Goal: Task Accomplishment & Management: Use online tool/utility

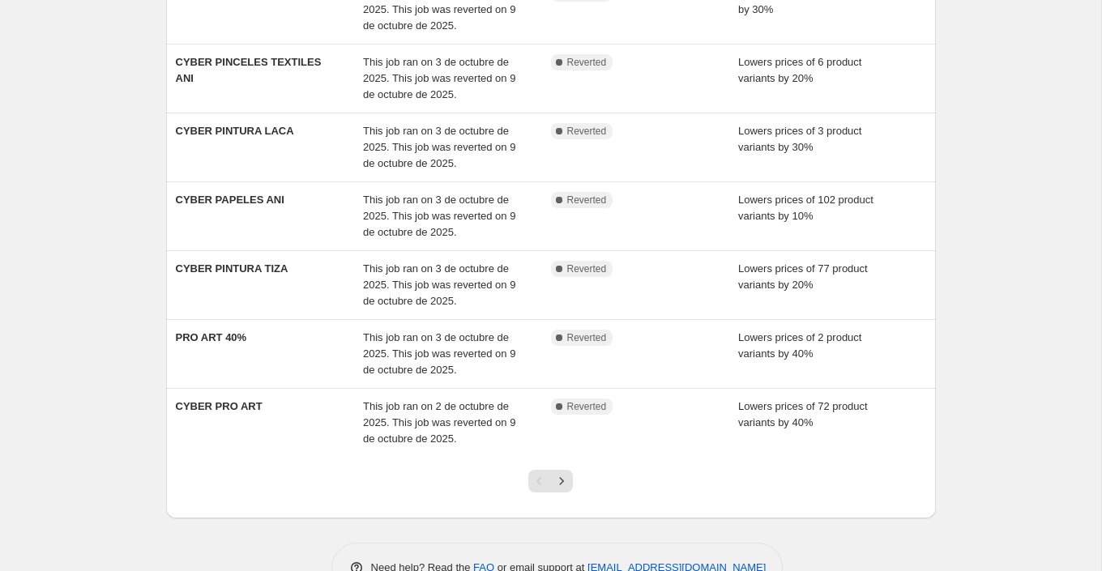
scroll to position [421, 0]
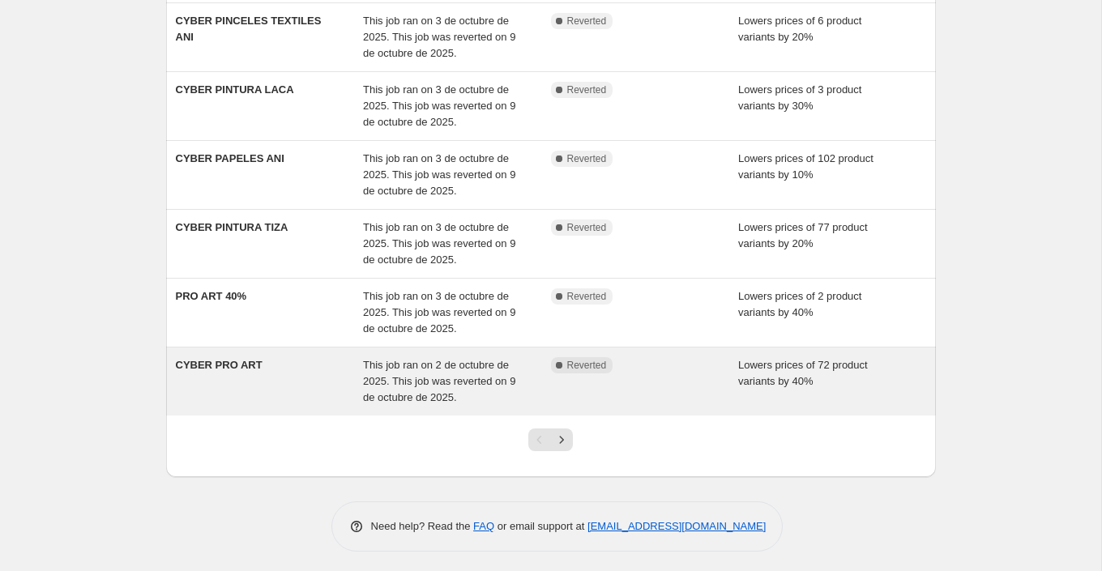
click at [283, 381] on div "CYBER PRO ART" at bounding box center [270, 381] width 188 height 49
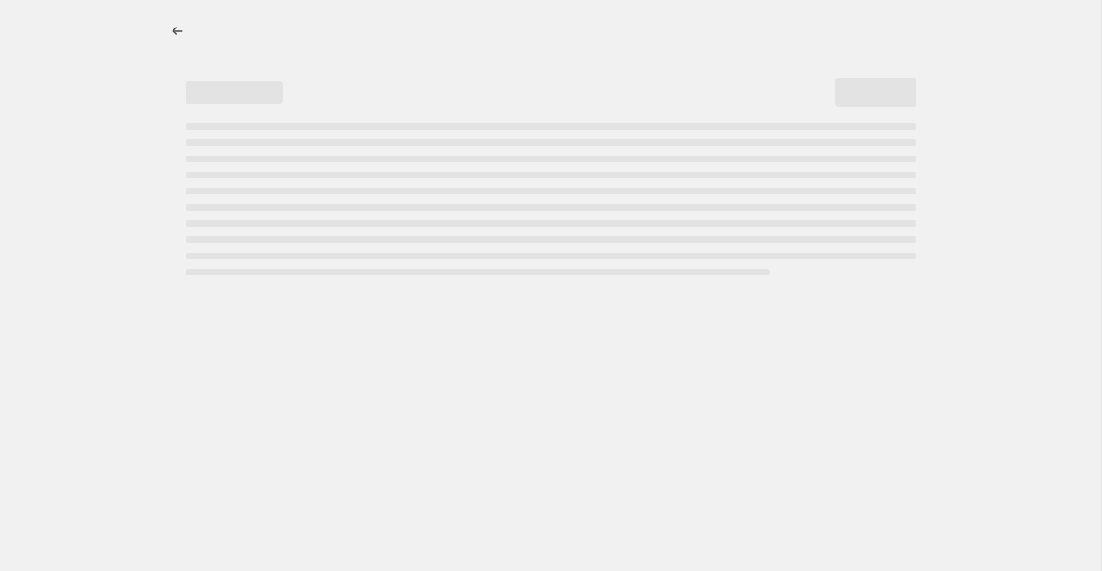
select select "percentage"
select select "collection"
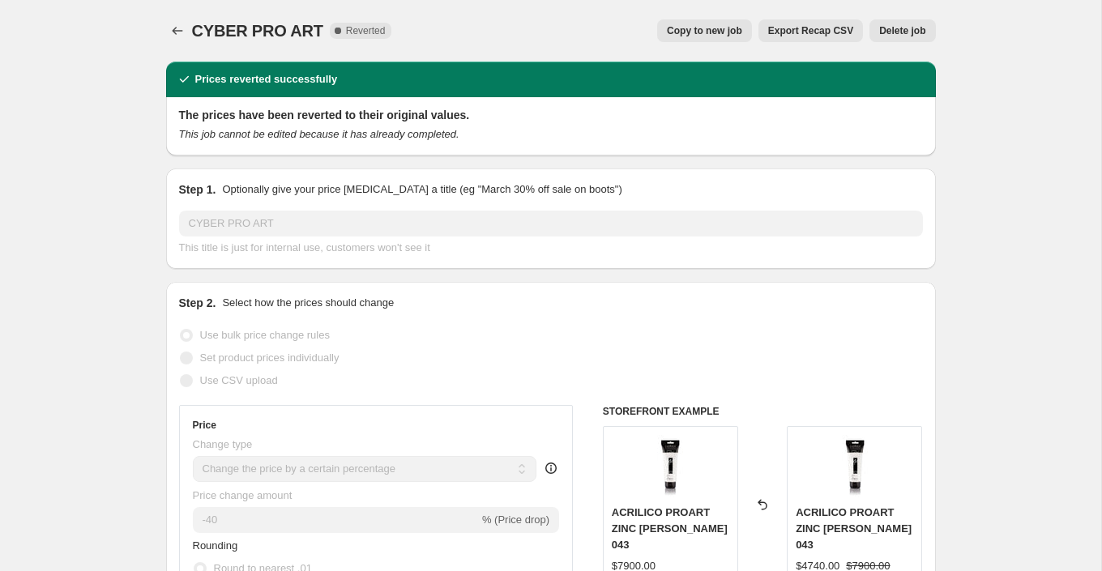
click at [909, 23] on button "Delete job" at bounding box center [902, 30] width 66 height 23
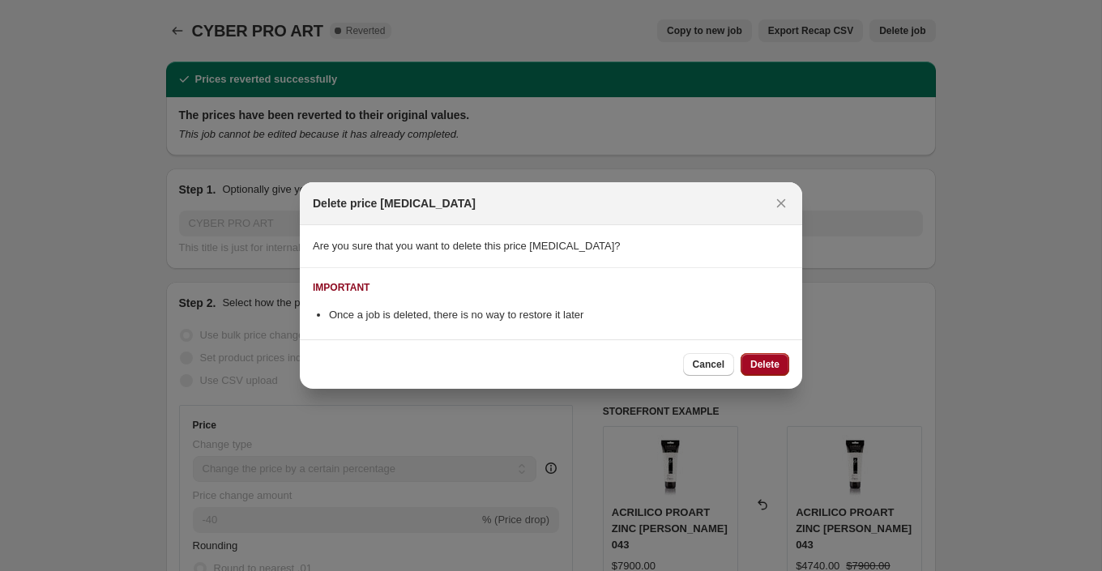
click at [756, 365] on span "Delete" at bounding box center [764, 364] width 29 height 13
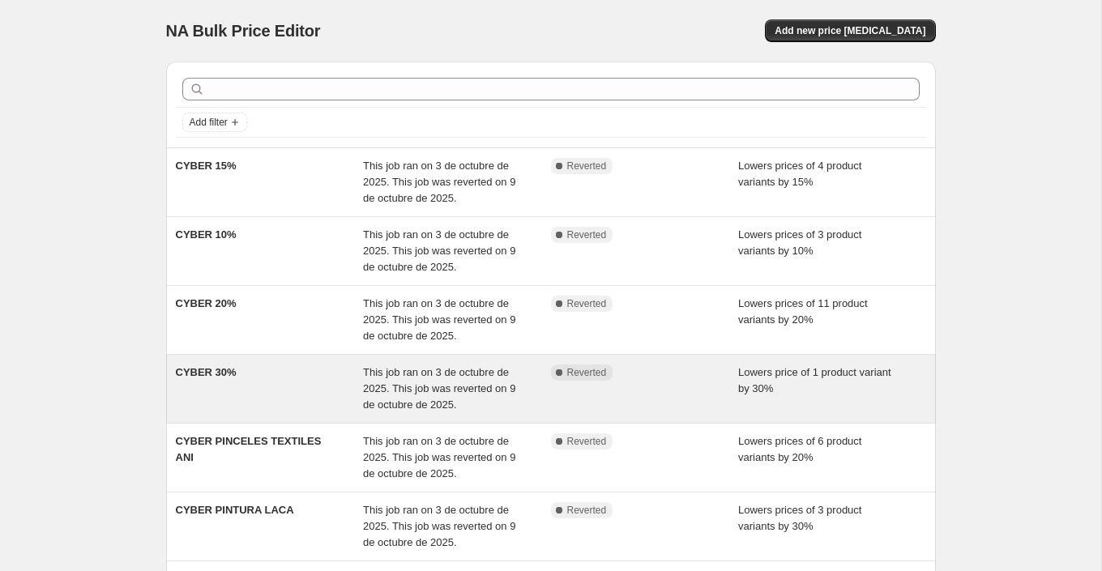
scroll to position [421, 0]
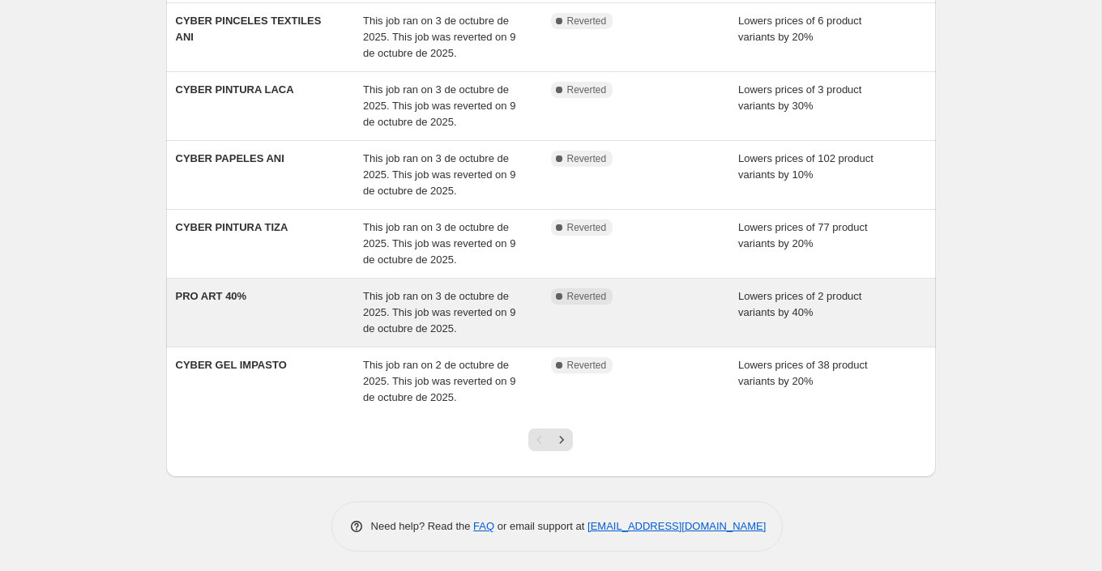
click at [281, 310] on div "PRO ART 40%" at bounding box center [270, 312] width 188 height 49
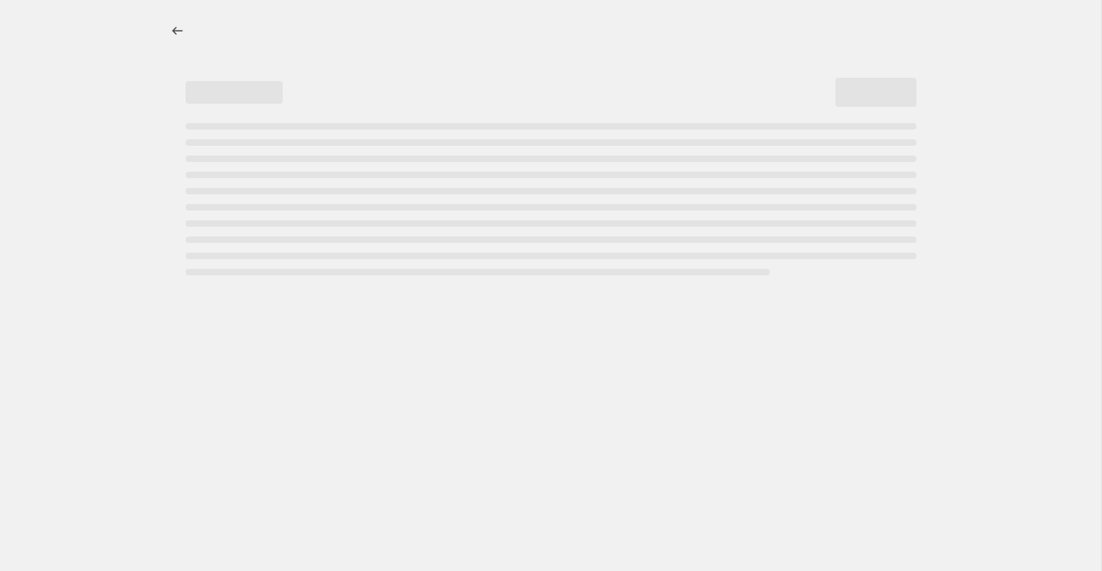
select select "percentage"
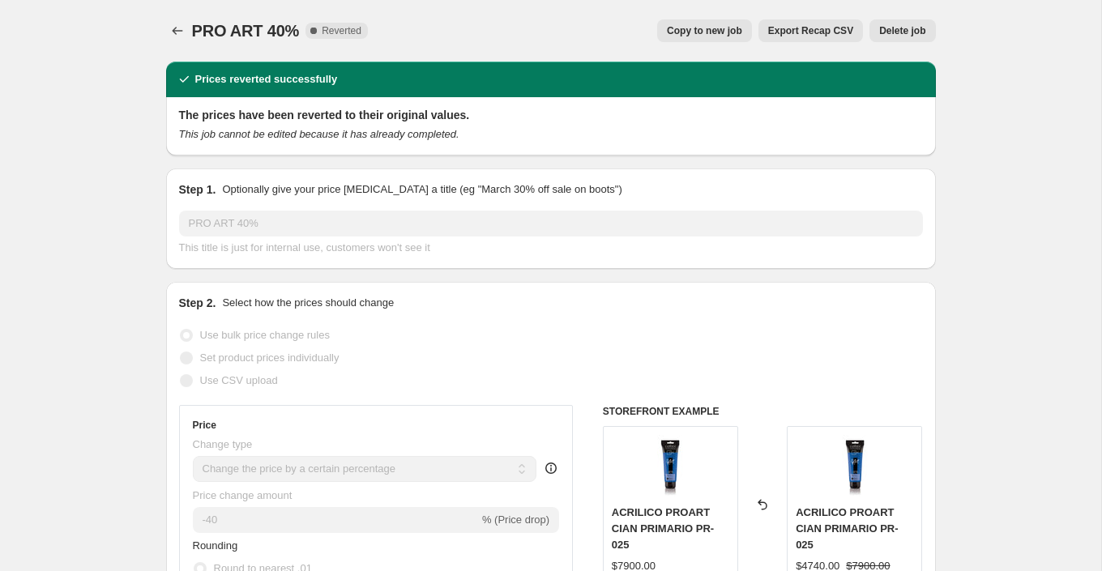
click at [911, 37] on button "Delete job" at bounding box center [902, 30] width 66 height 23
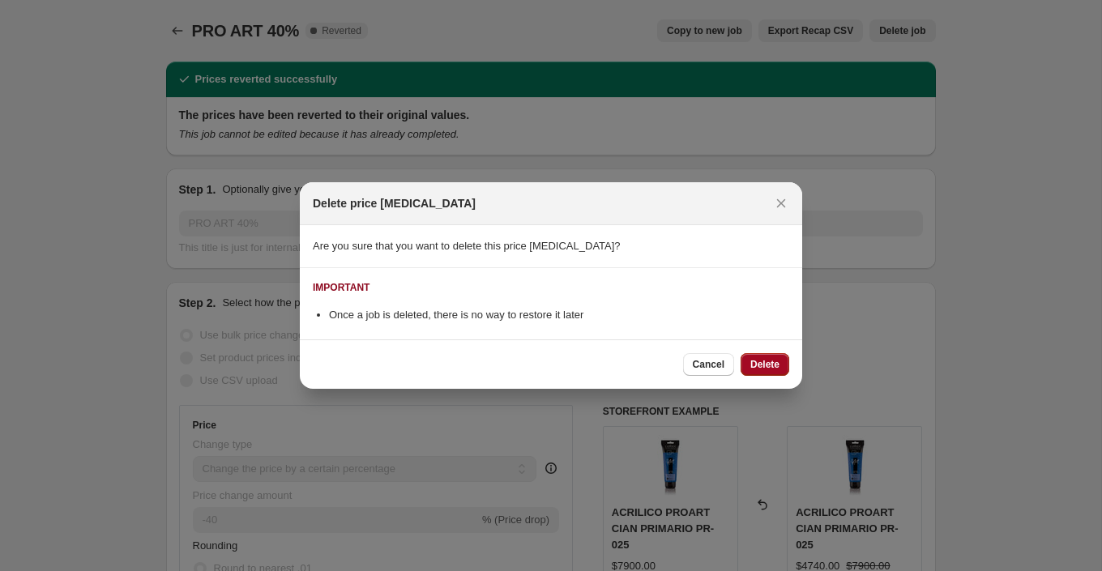
click at [773, 365] on span "Delete" at bounding box center [764, 364] width 29 height 13
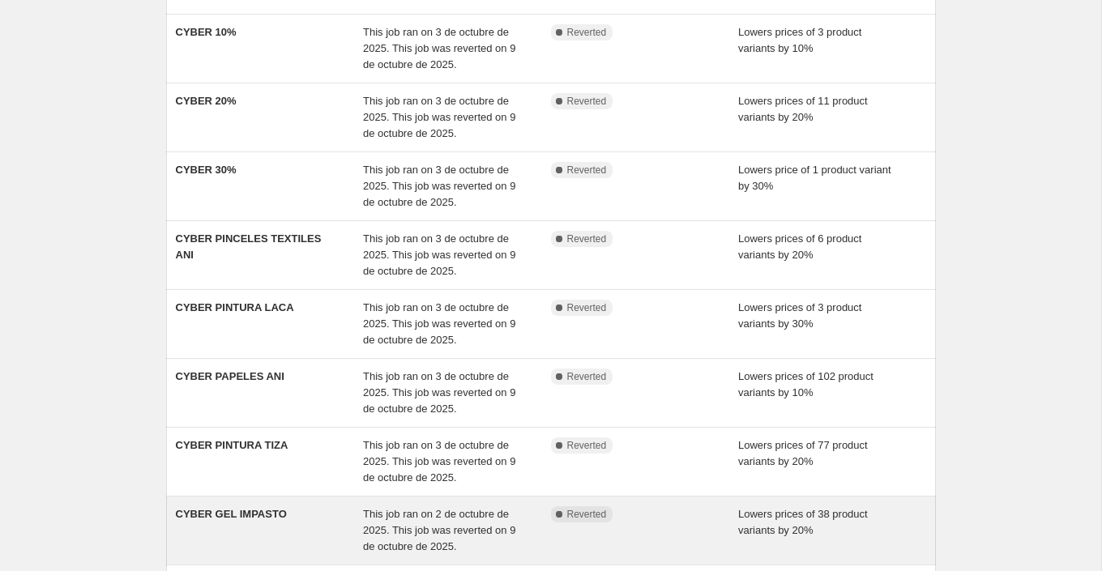
scroll to position [170, 0]
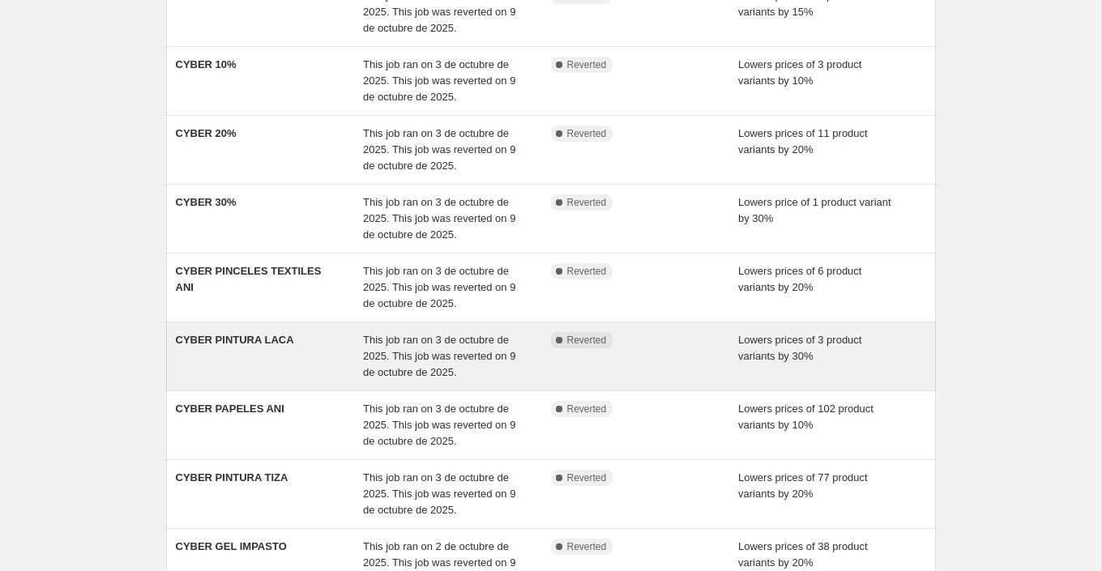
click at [297, 361] on div "CYBER PINTURA LACA" at bounding box center [270, 356] width 188 height 49
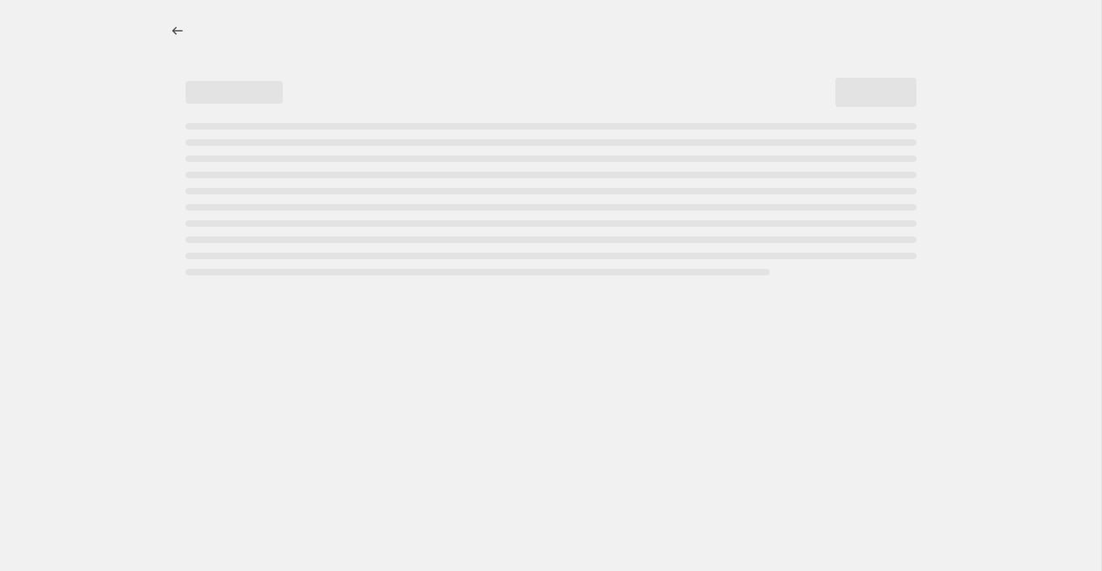
select select "percentage"
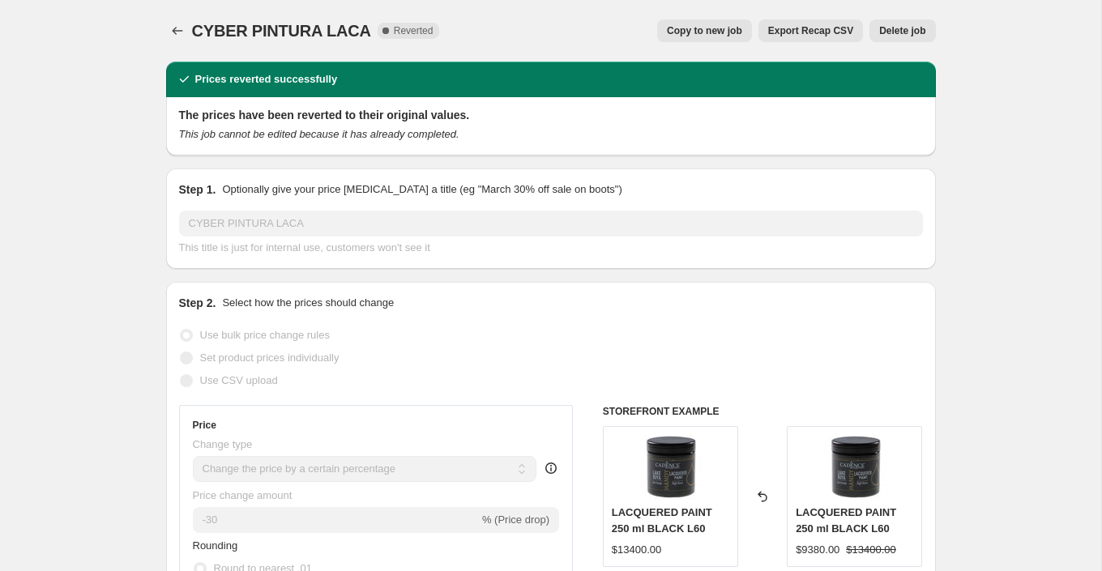
click at [899, 32] on span "Delete job" at bounding box center [902, 30] width 46 height 13
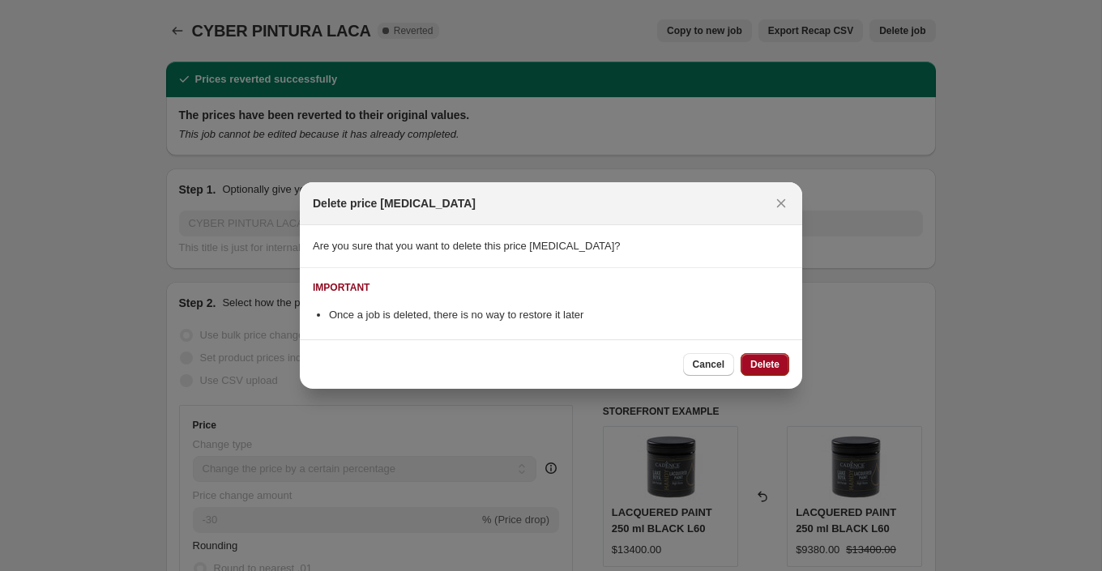
click at [758, 361] on span "Delete" at bounding box center [764, 364] width 29 height 13
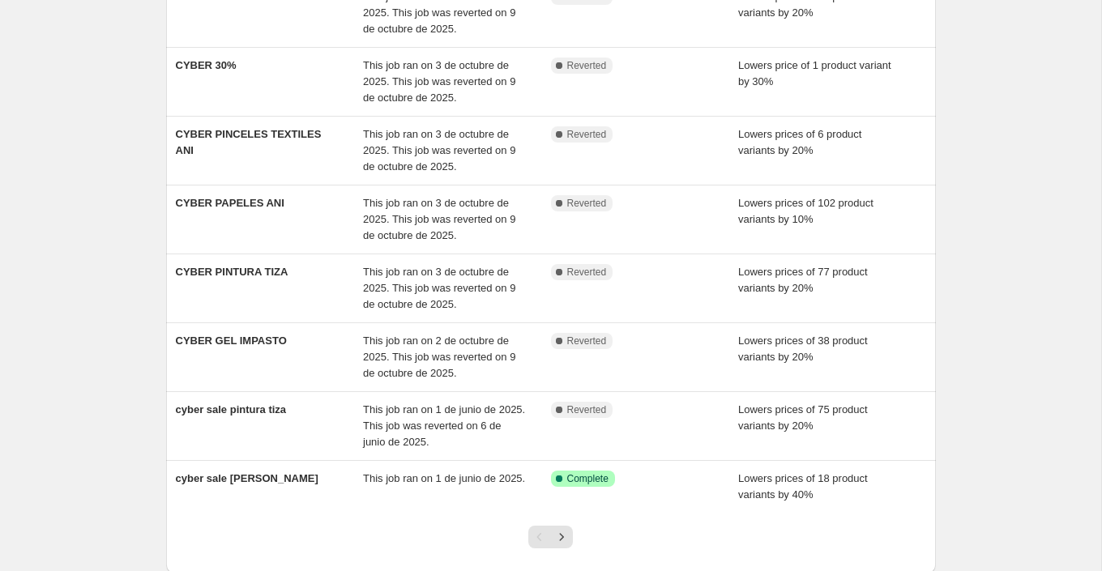
scroll to position [300, 0]
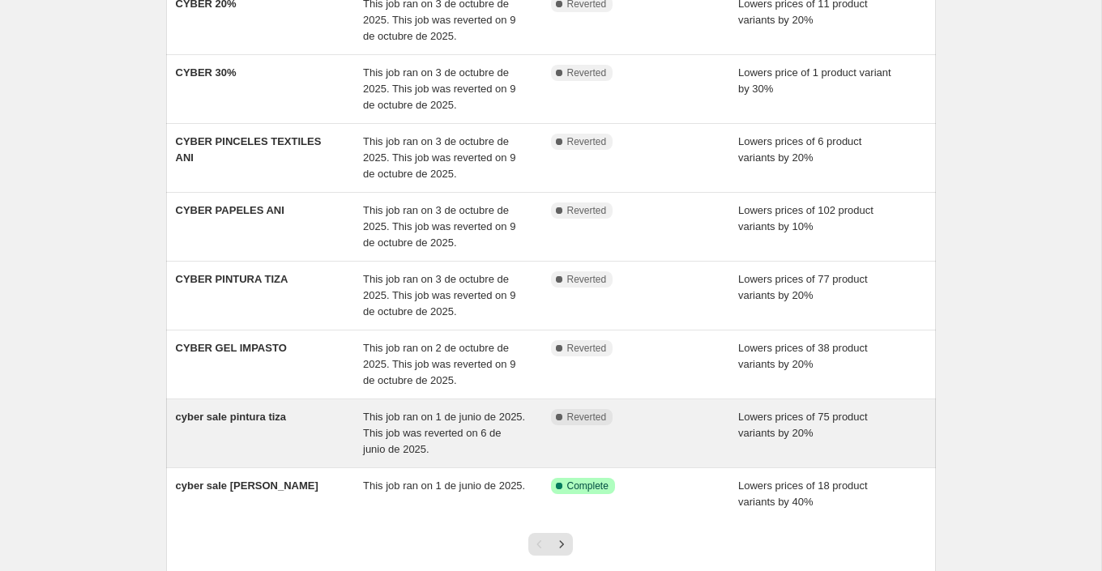
click at [329, 429] on div "cyber sale pintura tiza" at bounding box center [270, 433] width 188 height 49
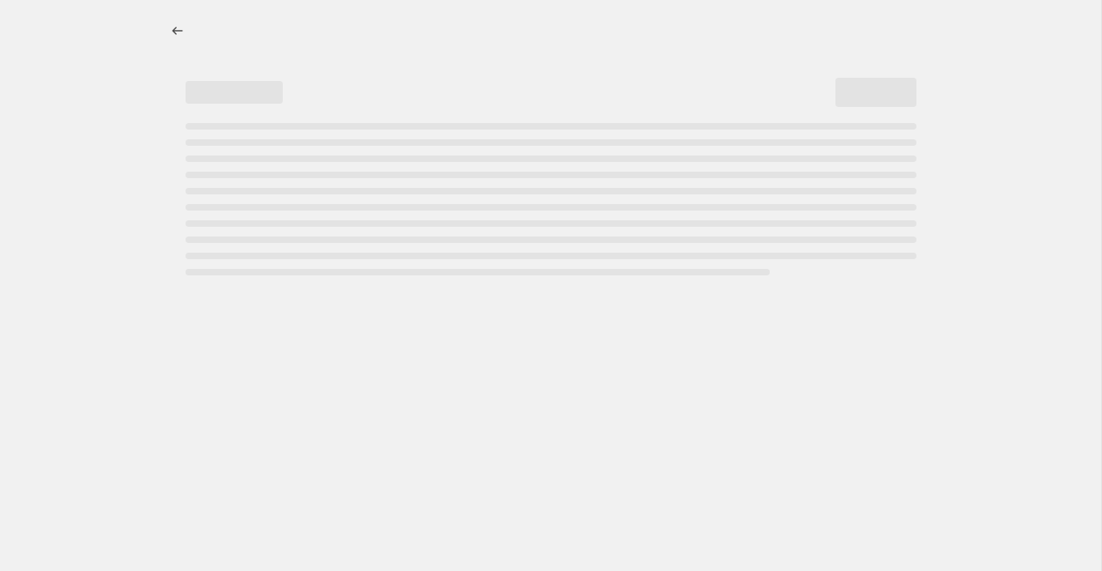
select select "percentage"
select select "collection"
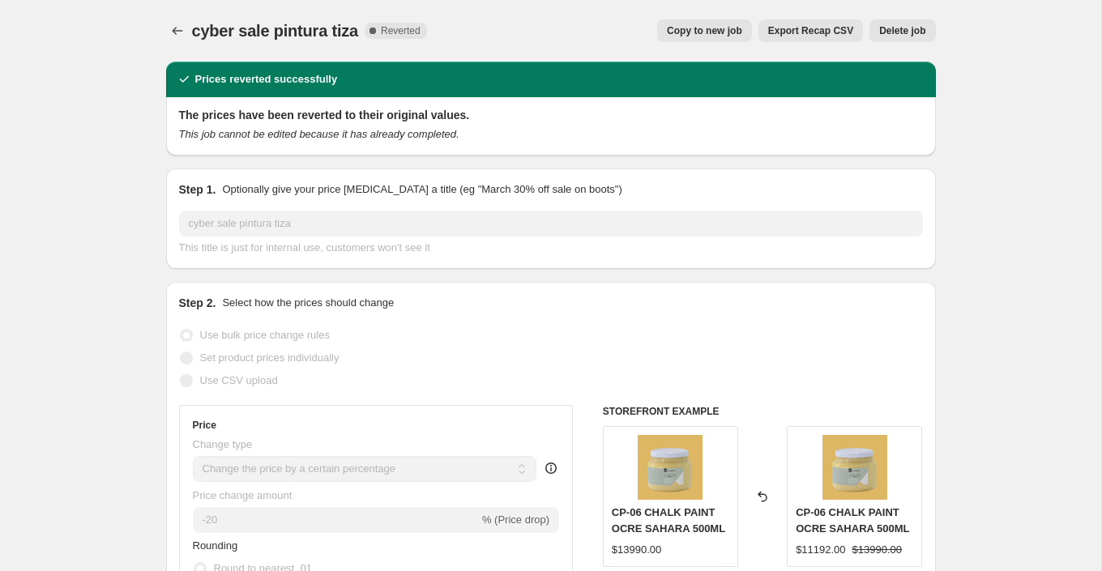
click at [908, 36] on span "Delete job" at bounding box center [902, 30] width 46 height 13
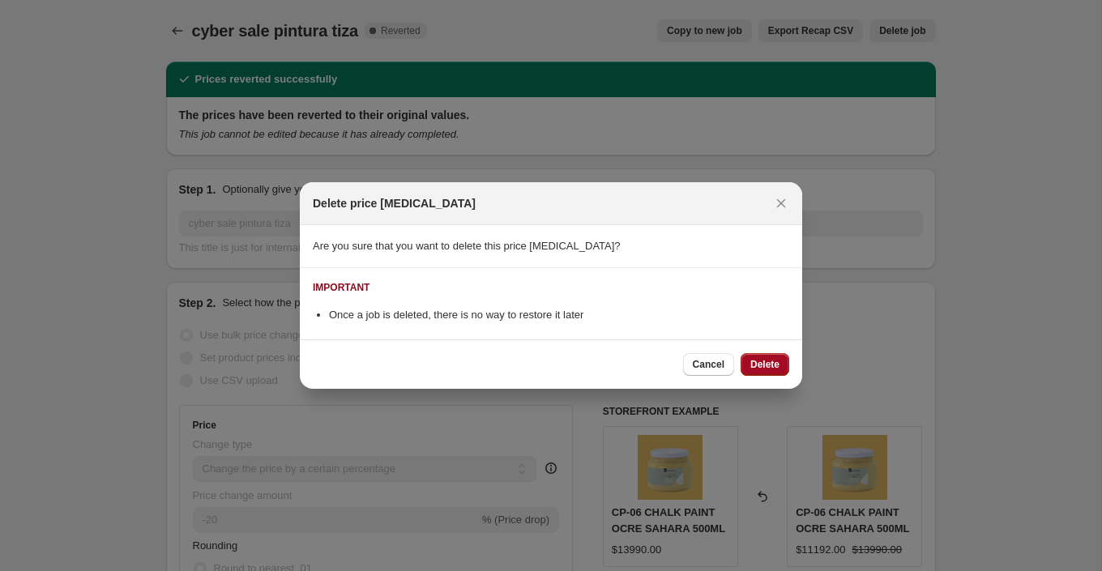
click at [771, 363] on span "Delete" at bounding box center [764, 364] width 29 height 13
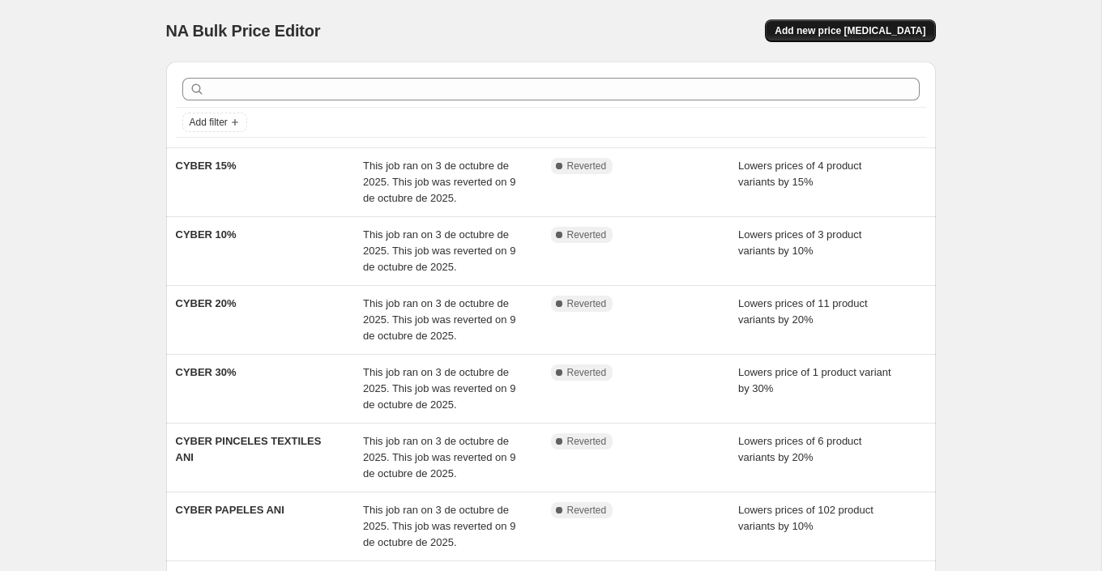
click at [843, 33] on span "Add new price [MEDICAL_DATA]" at bounding box center [850, 30] width 151 height 13
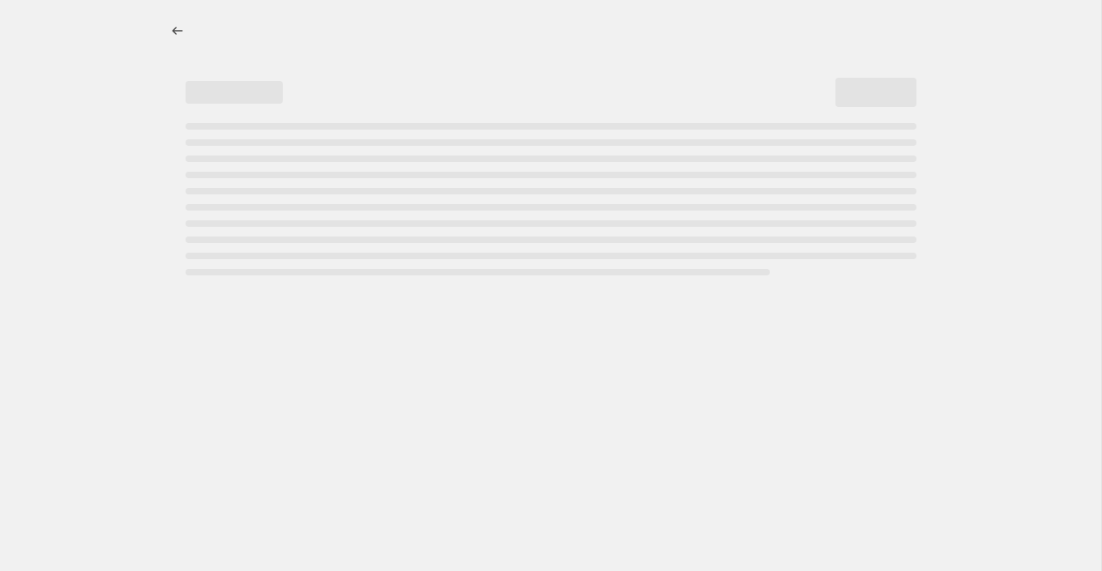
select select "percentage"
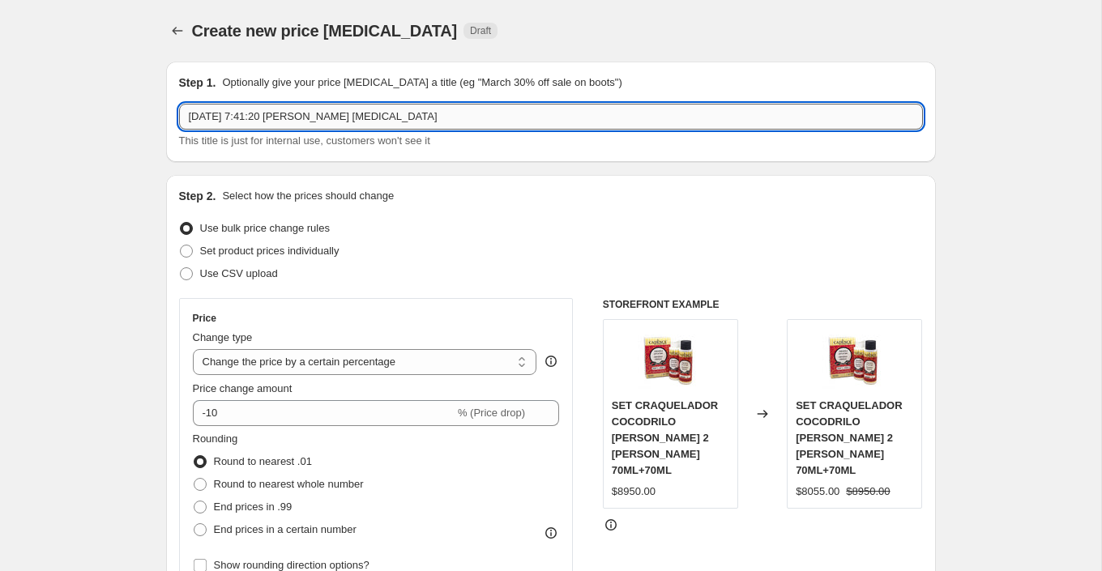
click at [378, 115] on input "[DATE] 7:41:20 [PERSON_NAME] [MEDICAL_DATA]" at bounding box center [551, 117] width 744 height 26
type input "O"
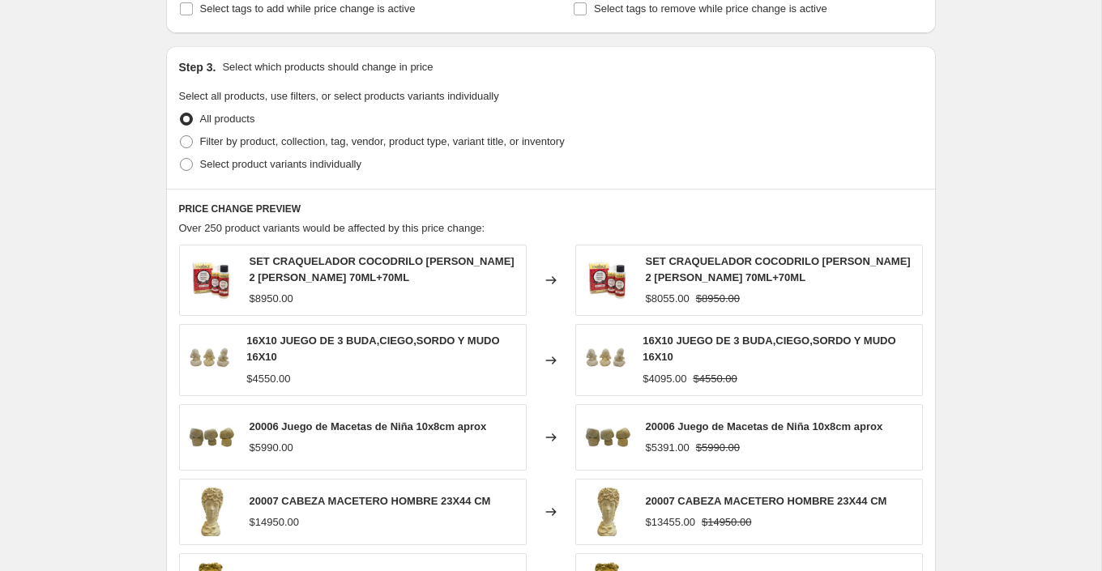
scroll to position [685, 0]
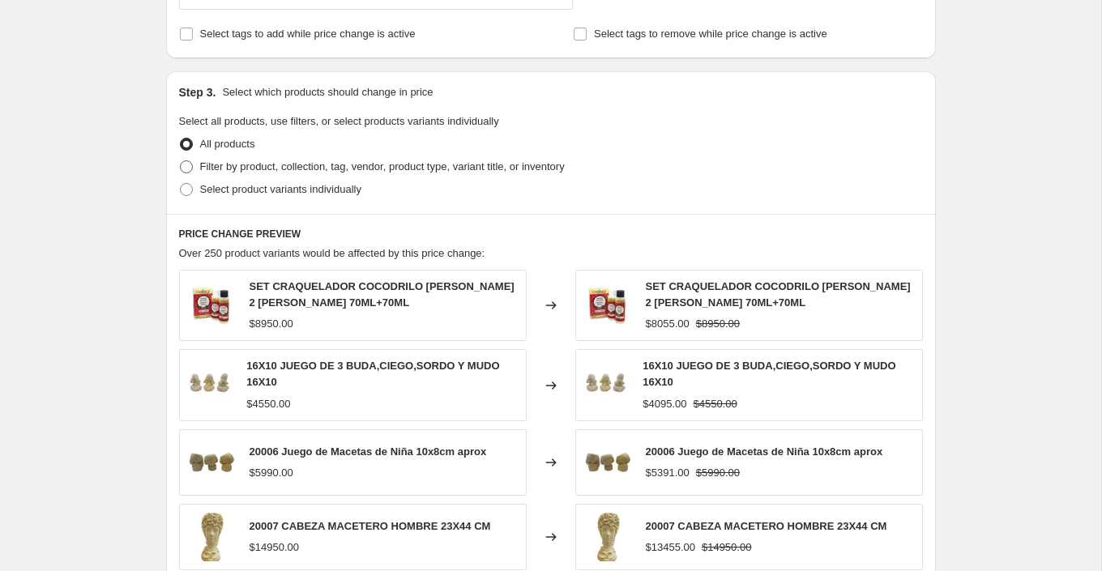
type input "OFERTA PROART"
click at [341, 166] on span "Filter by product, collection, tag, vendor, product type, variant title, or inv…" at bounding box center [382, 166] width 365 height 12
click at [181, 161] on input "Filter by product, collection, tag, vendor, product type, variant title, or inv…" at bounding box center [180, 160] width 1 height 1
radio input "true"
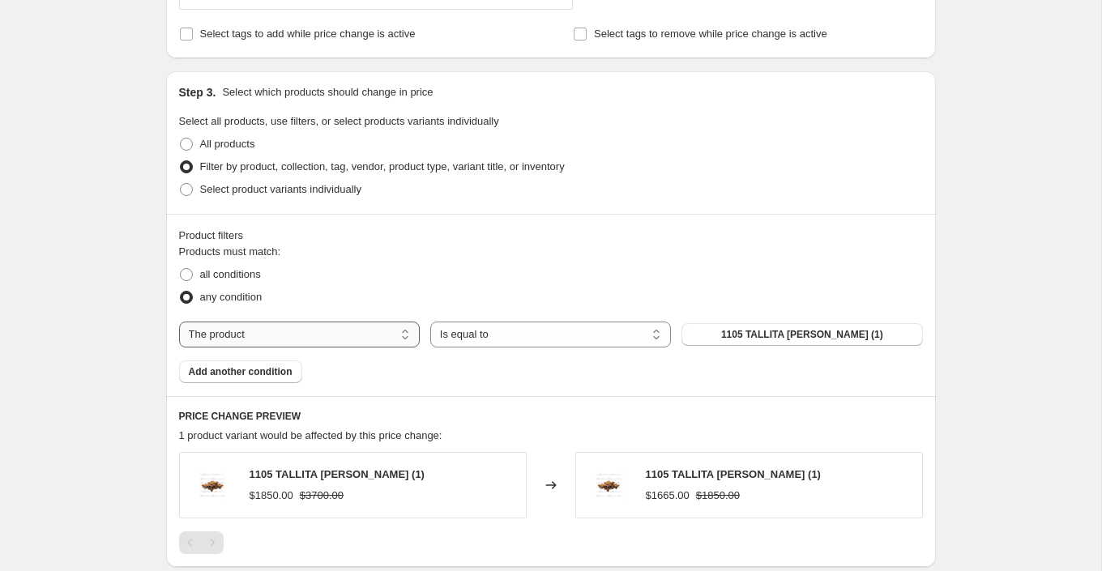
click at [290, 336] on select "The product The product's collection The product's tag The product's vendor The…" at bounding box center [299, 335] width 241 height 26
select select "collection"
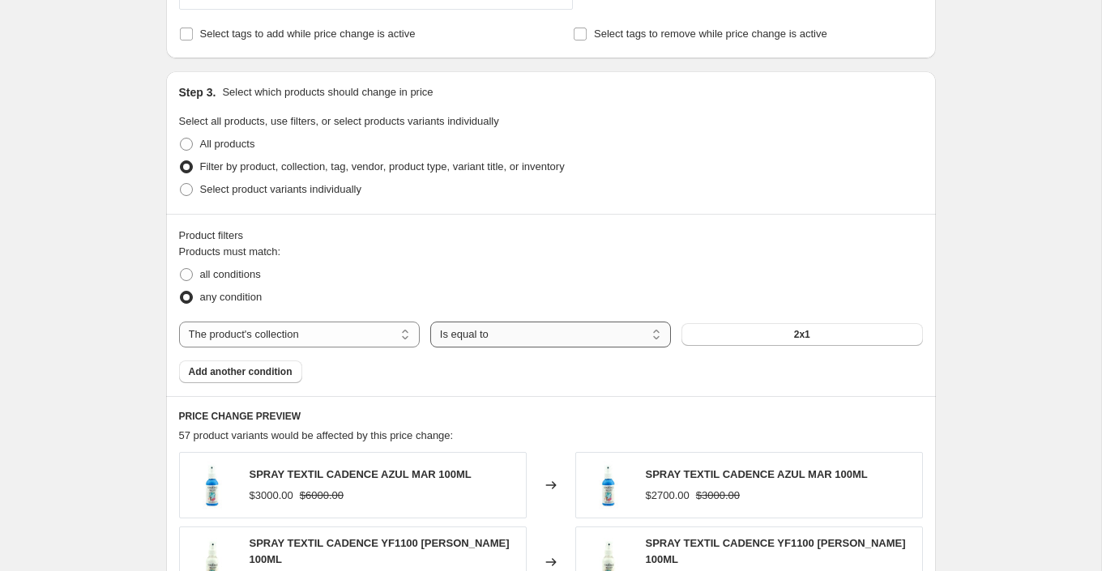
click at [507, 333] on select "Is equal to Is not equal to" at bounding box center [550, 335] width 241 height 26
click at [739, 333] on button "2x1" at bounding box center [801, 334] width 241 height 23
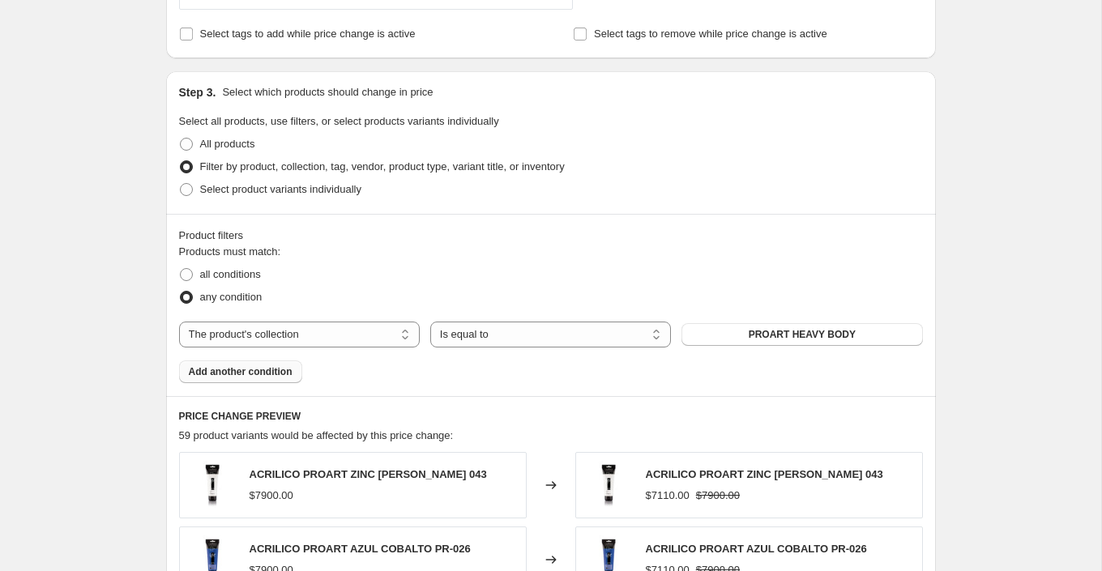
click at [275, 366] on span "Add another condition" at bounding box center [241, 371] width 104 height 13
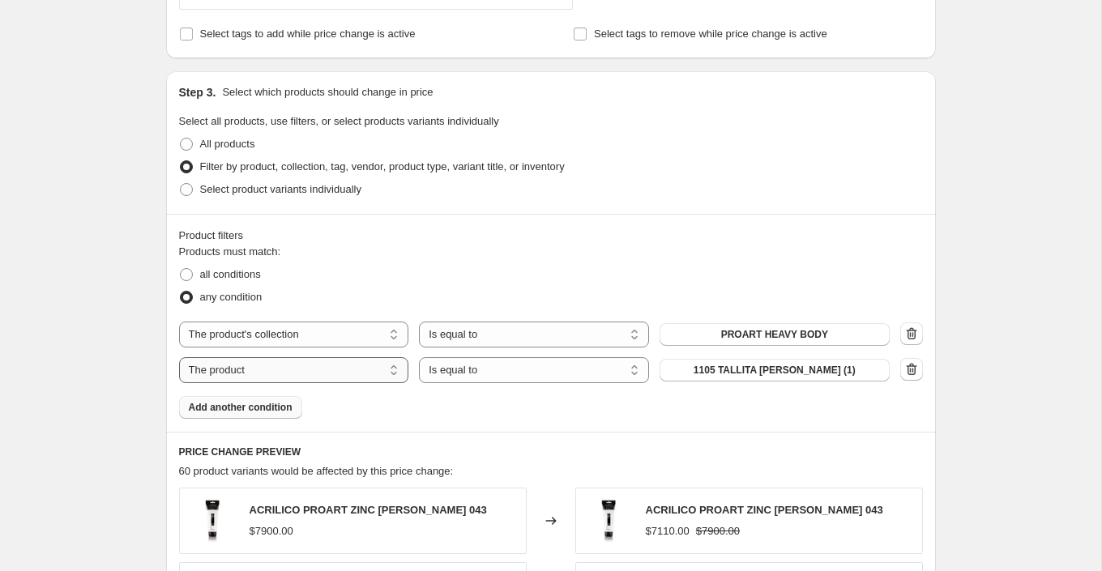
click at [343, 371] on select "The product The product's collection The product's tag The product's vendor The…" at bounding box center [294, 370] width 230 height 26
select select "collection"
click at [784, 362] on button "2x1" at bounding box center [775, 370] width 230 height 23
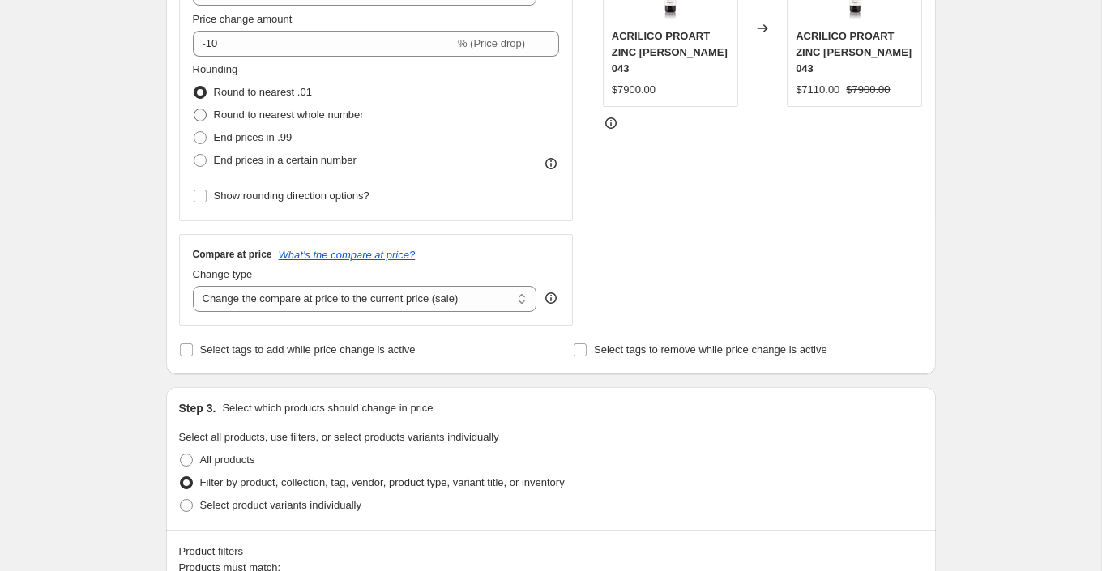
scroll to position [301, 0]
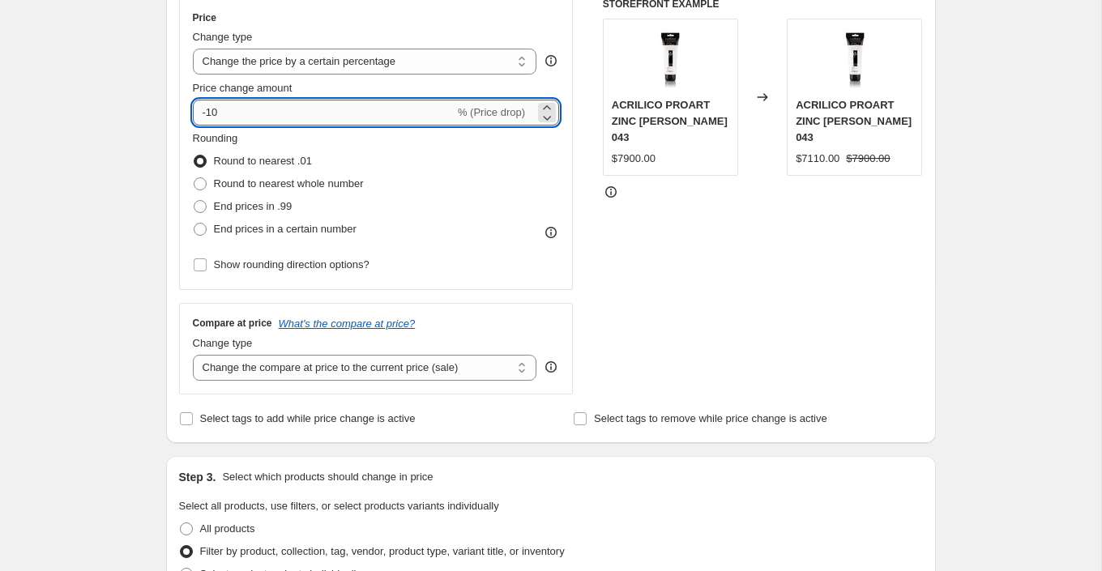
click at [241, 109] on input "-10" at bounding box center [324, 113] width 262 height 26
type input "-1"
type input "-40"
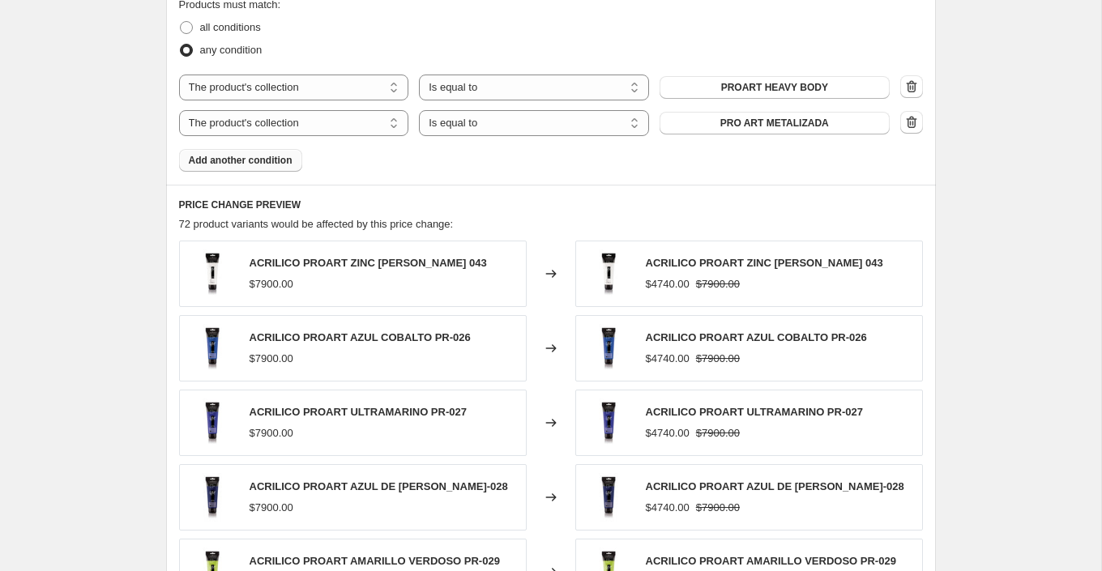
scroll to position [869, 0]
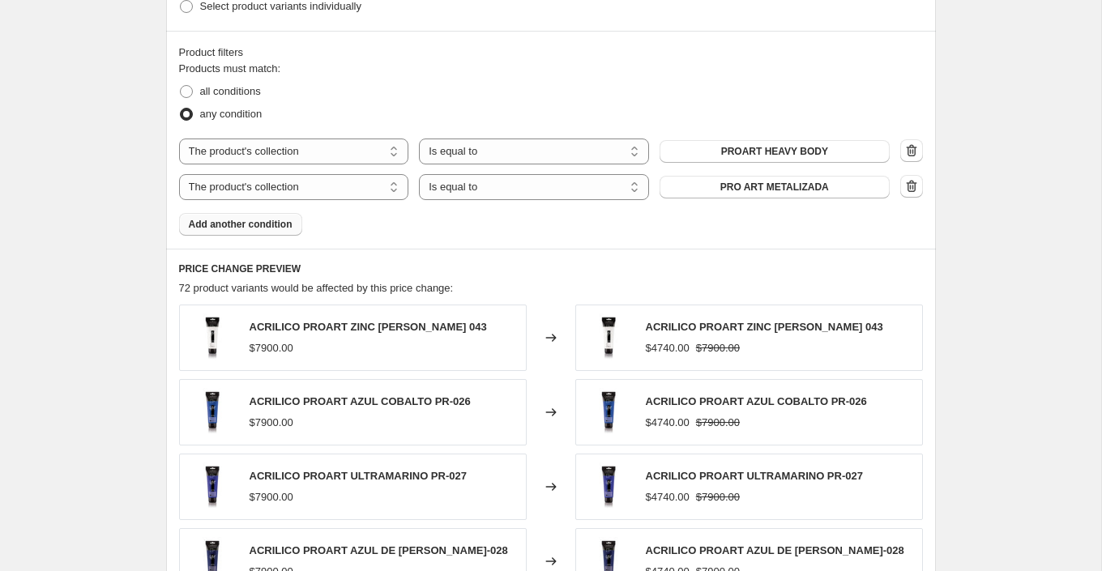
click at [286, 218] on span "Add another condition" at bounding box center [241, 224] width 104 height 13
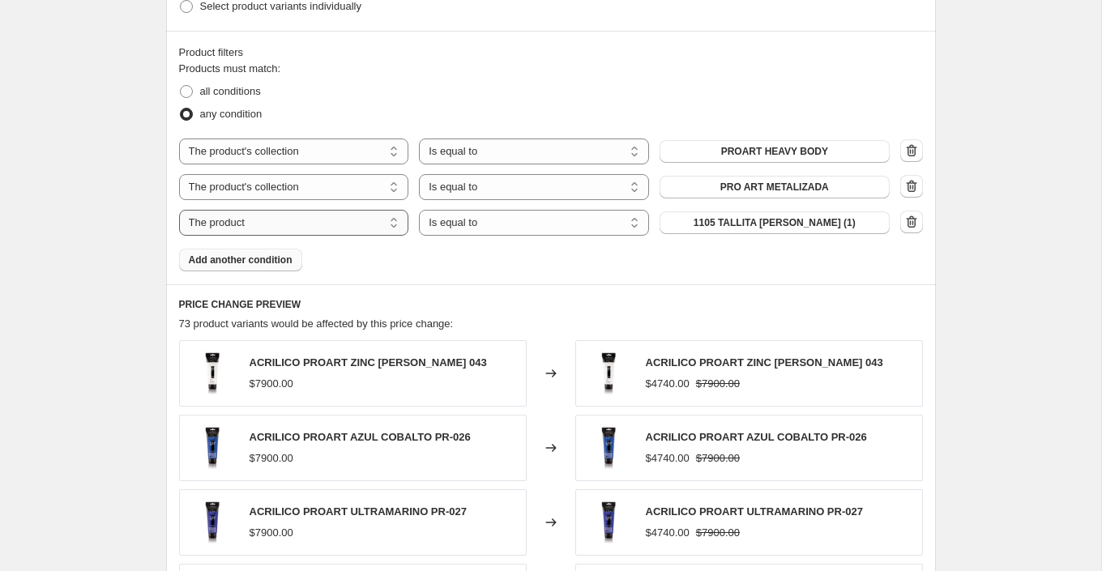
click at [351, 227] on select "The product The product's collection The product's tag The product's vendor The…" at bounding box center [294, 223] width 230 height 26
select select "collection"
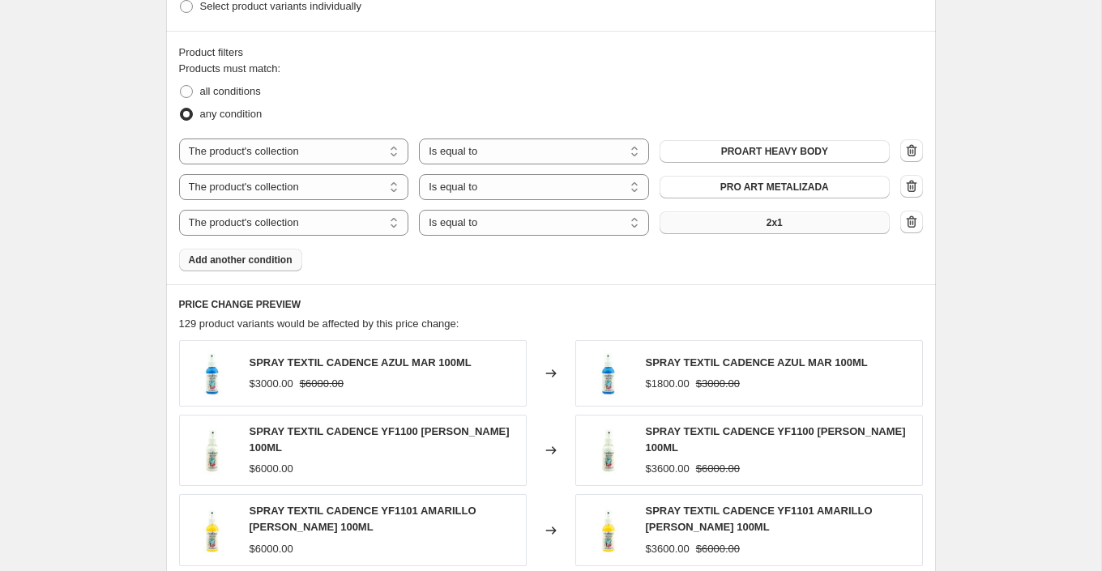
click at [747, 224] on button "2x1" at bounding box center [775, 222] width 230 height 23
click at [908, 222] on icon "button" at bounding box center [911, 222] width 16 height 16
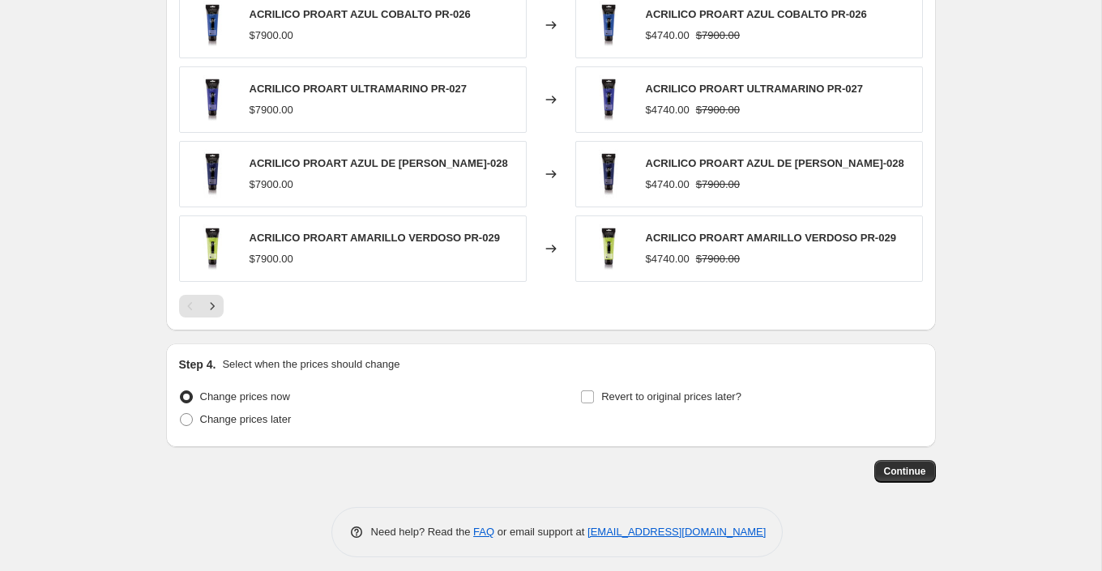
scroll to position [1260, 0]
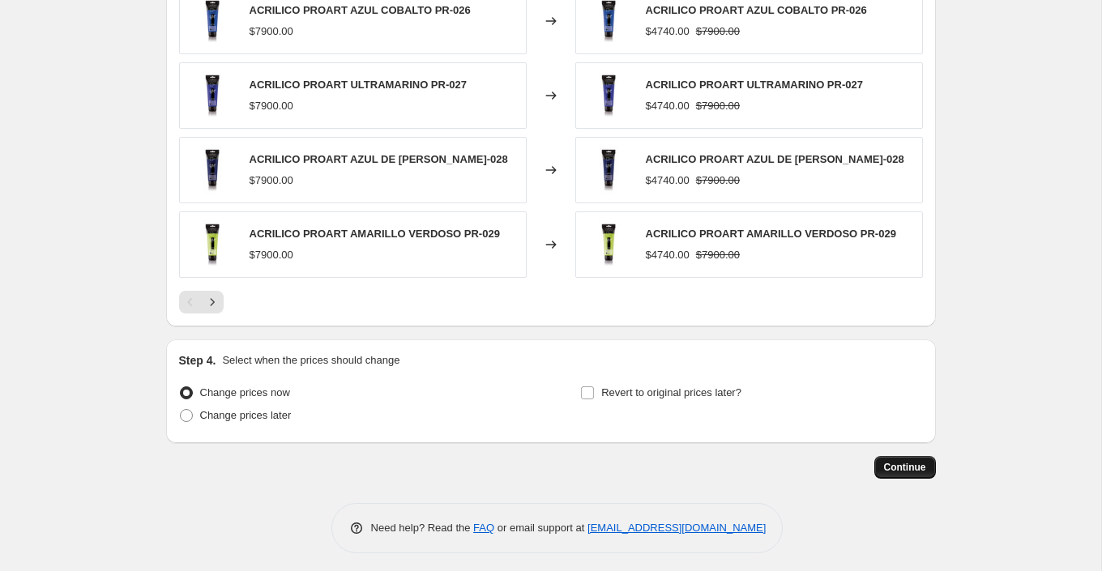
click at [904, 461] on span "Continue" at bounding box center [905, 467] width 42 height 13
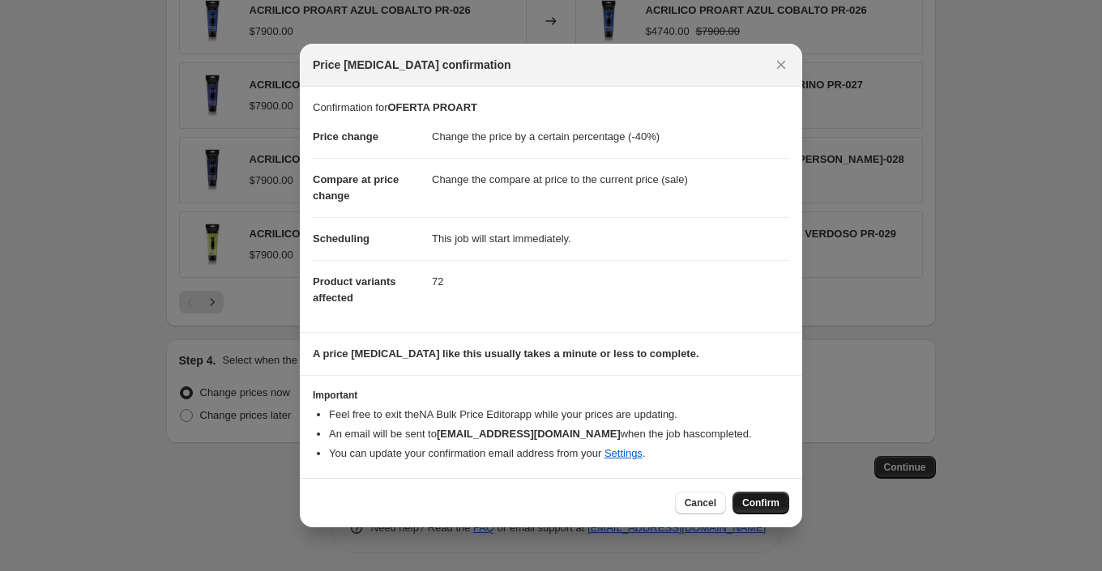
click at [764, 493] on button "Confirm" at bounding box center [760, 503] width 57 height 23
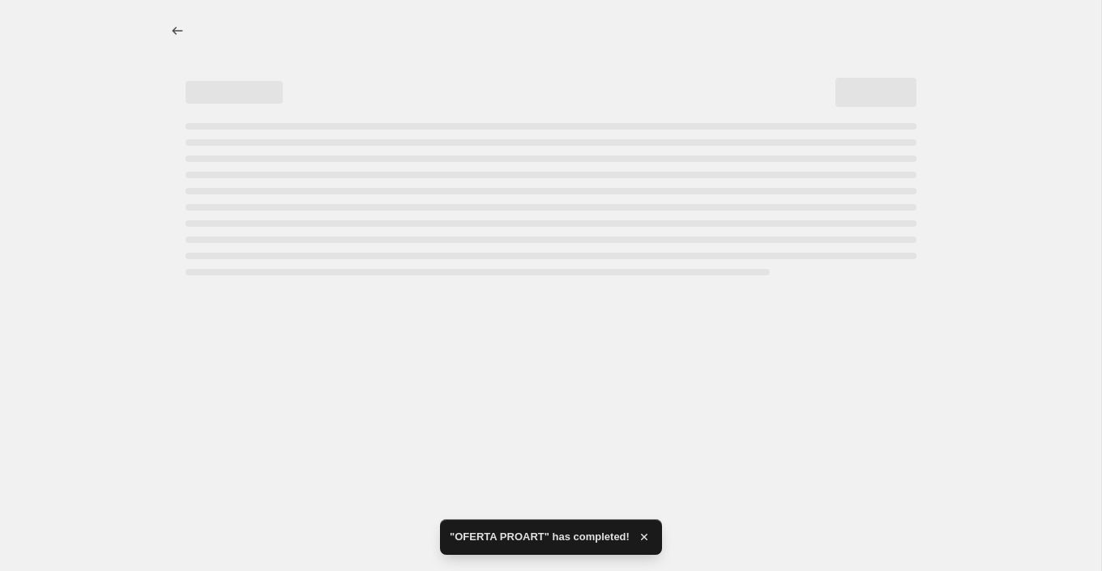
select select "percentage"
select select "collection"
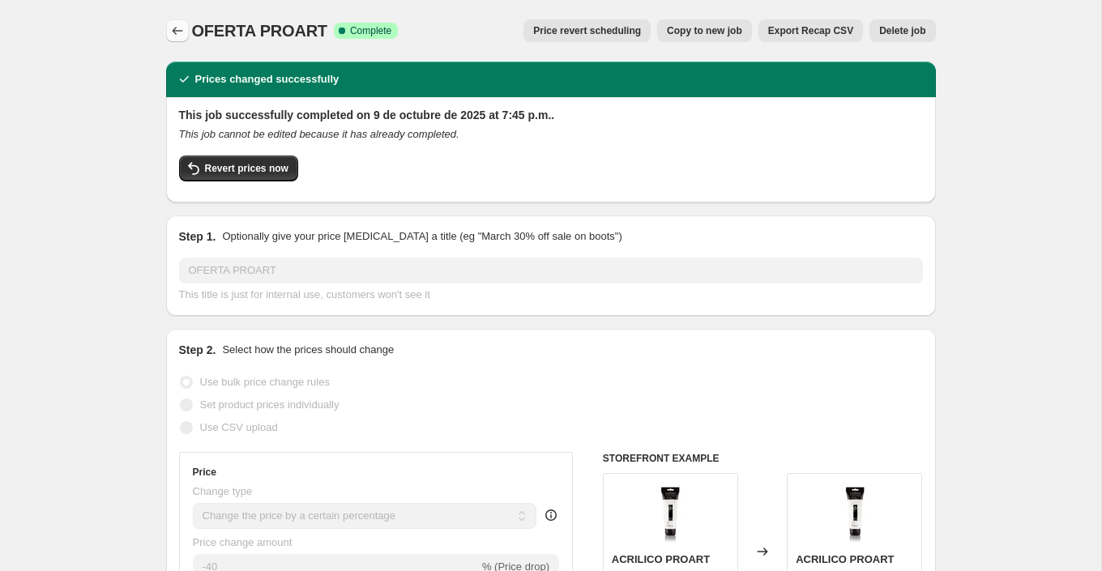
click at [173, 32] on icon "Price change jobs" at bounding box center [177, 31] width 11 height 8
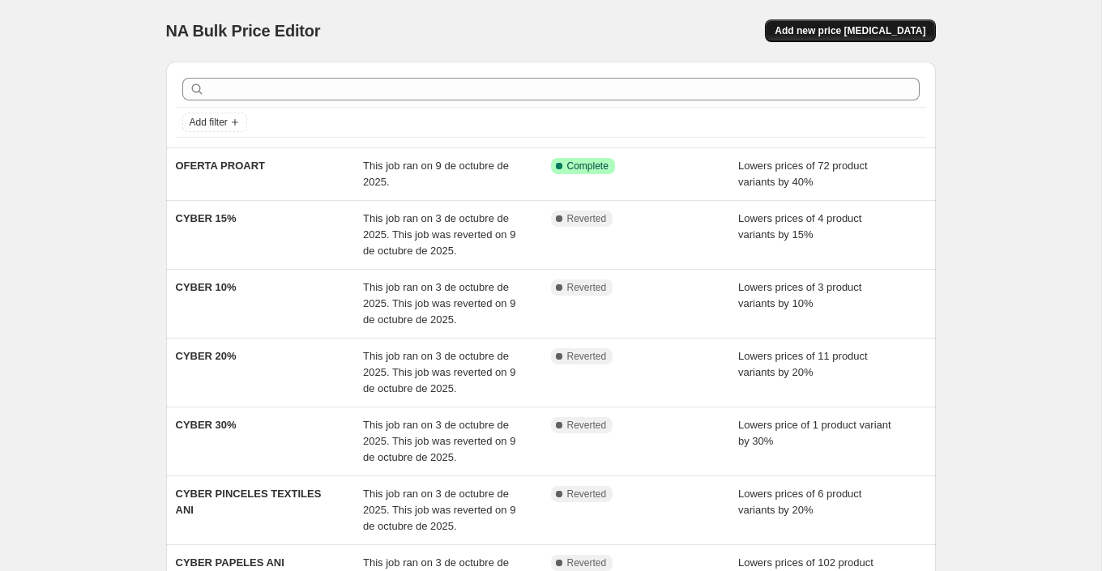
click at [836, 36] on span "Add new price [MEDICAL_DATA]" at bounding box center [850, 30] width 151 height 13
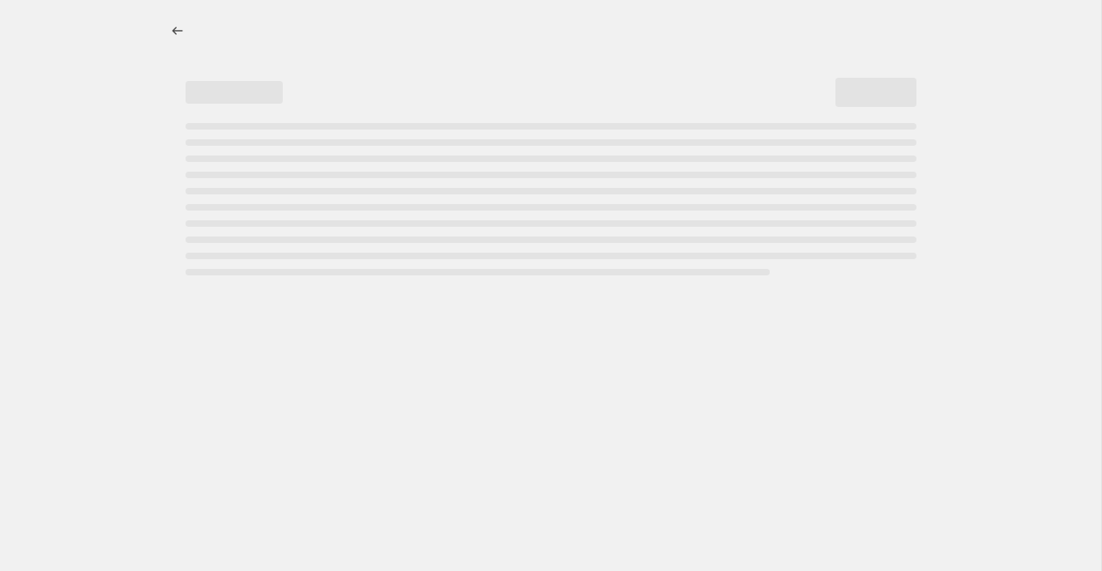
select select "percentage"
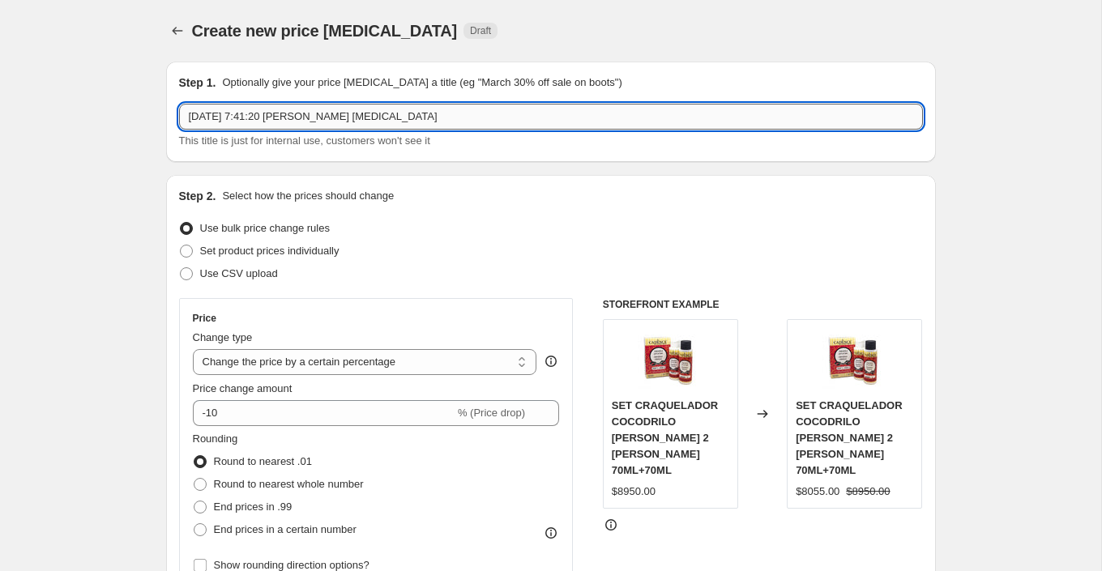
click at [377, 114] on input "[DATE] 7:41:20 [PERSON_NAME] [MEDICAL_DATA]" at bounding box center [551, 117] width 744 height 26
click at [402, 117] on input "[DATE] 7:41:20 [PERSON_NAME] [MEDICAL_DATA]" at bounding box center [551, 117] width 744 height 26
type input "OFERTA PROART 2"
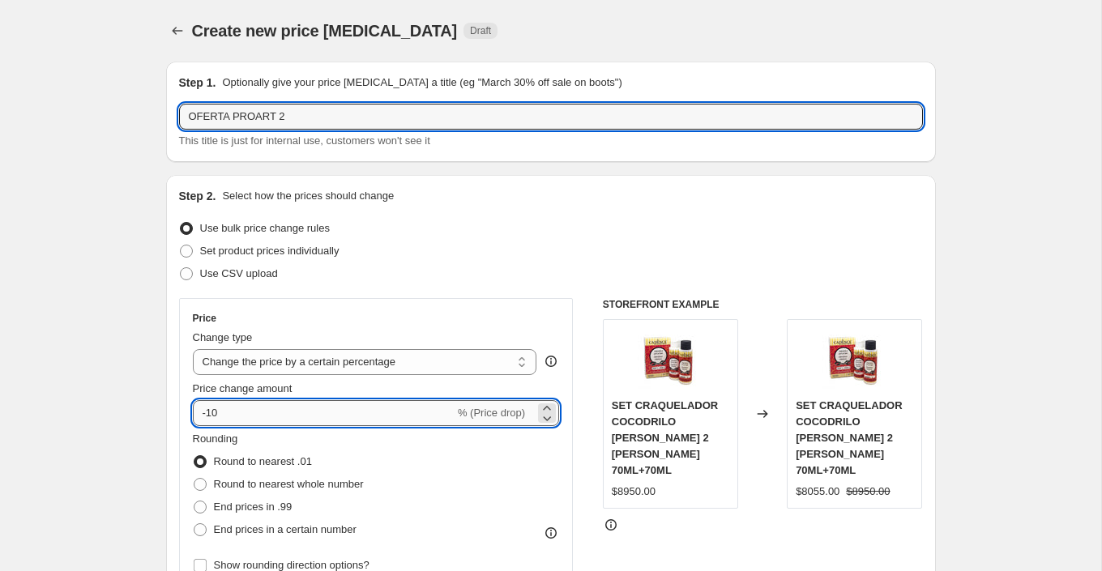
click at [310, 419] on input "-10" at bounding box center [324, 413] width 262 height 26
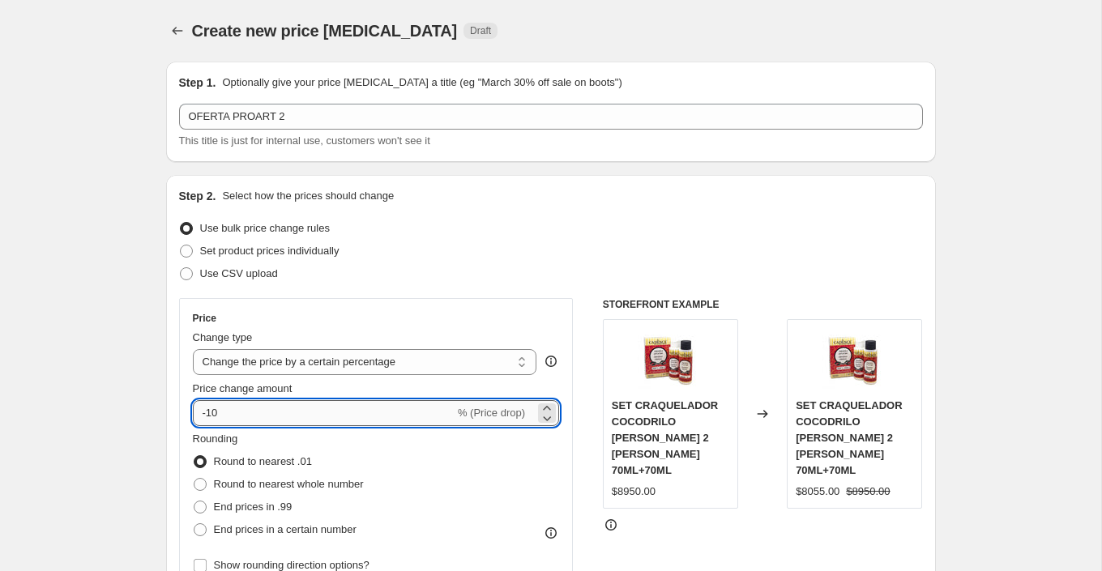
type input "-1"
type input "-73"
click at [441, 411] on input "-73" at bounding box center [324, 413] width 262 height 26
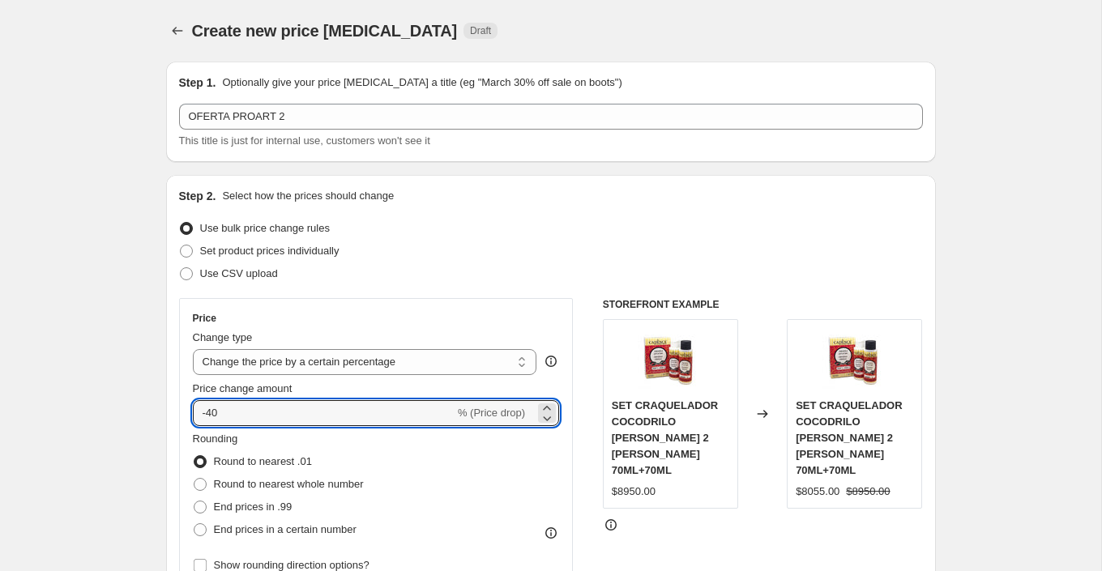
type input "-40"
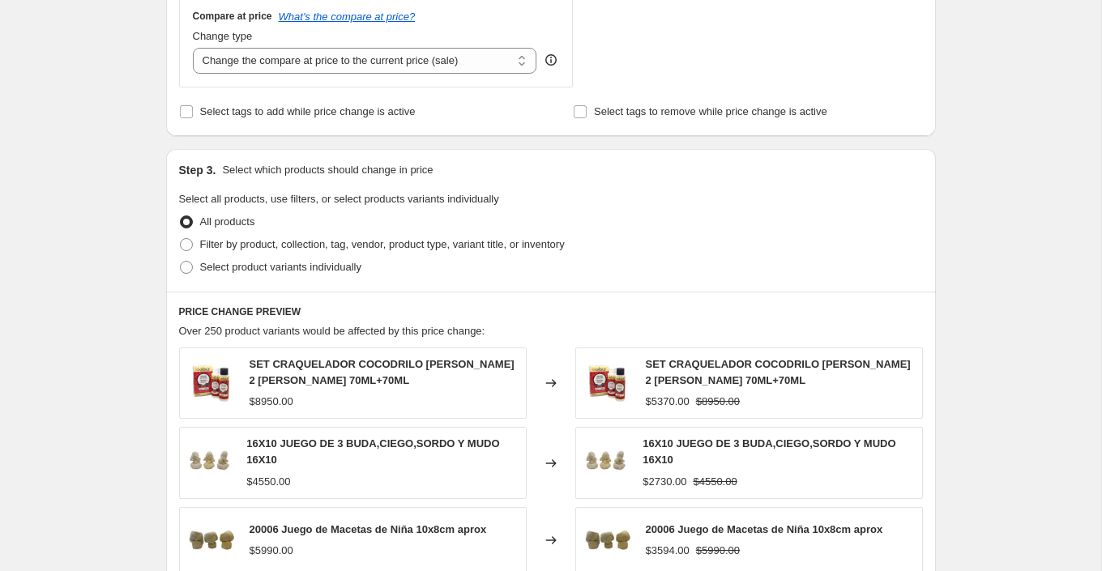
scroll to position [614, 0]
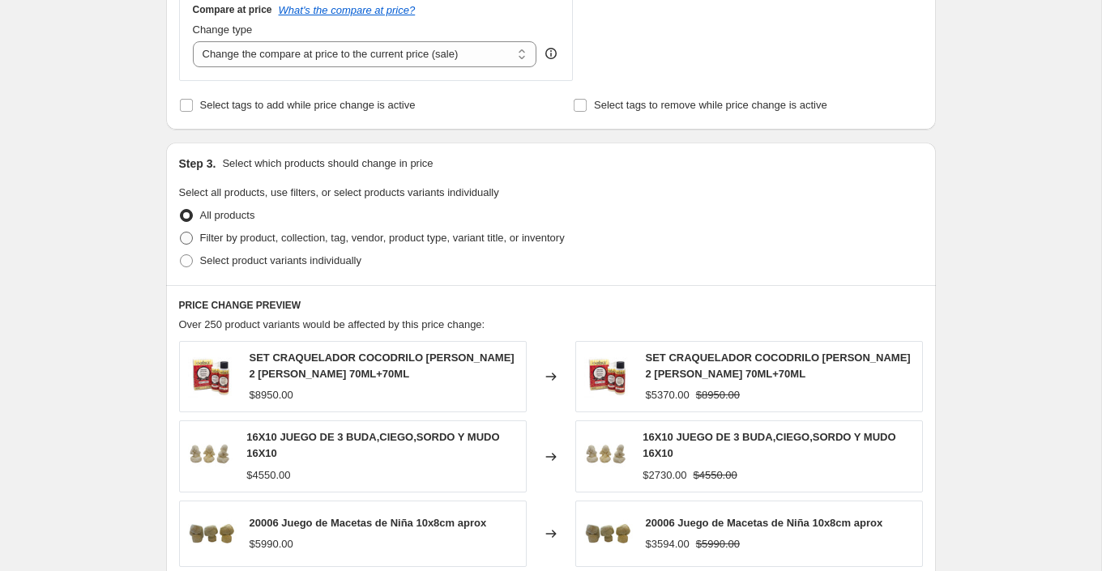
click at [318, 230] on span "Filter by product, collection, tag, vendor, product type, variant title, or inv…" at bounding box center [382, 238] width 365 height 16
click at [181, 232] on input "Filter by product, collection, tag, vendor, product type, variant title, or inv…" at bounding box center [180, 232] width 1 height 1
radio input "true"
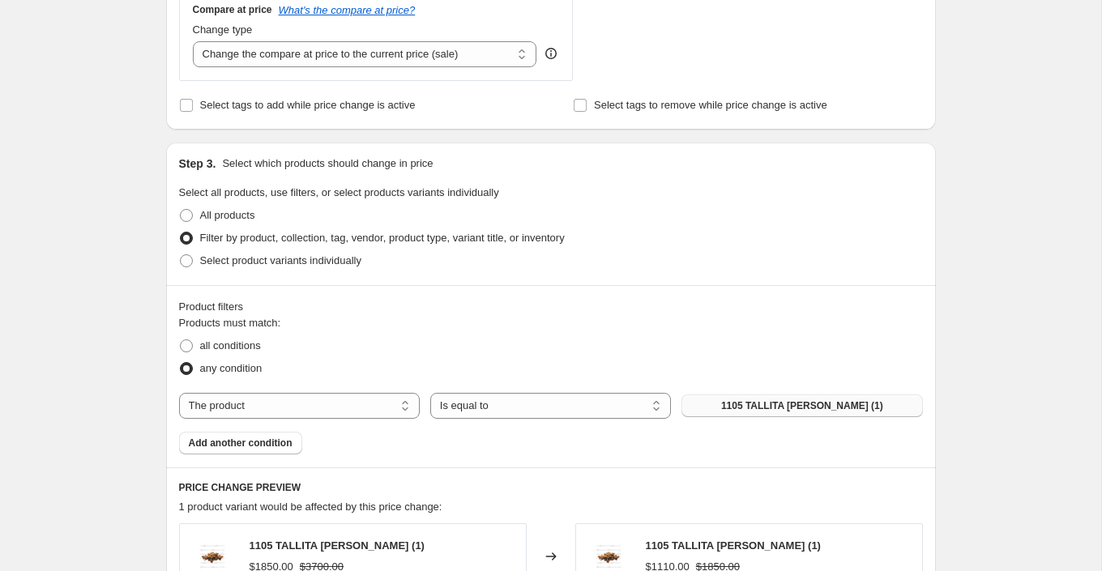
click at [788, 404] on span "1105 TALLITA [PERSON_NAME] (1)" at bounding box center [802, 405] width 162 height 13
click at [237, 438] on span "Add another condition" at bounding box center [241, 443] width 104 height 13
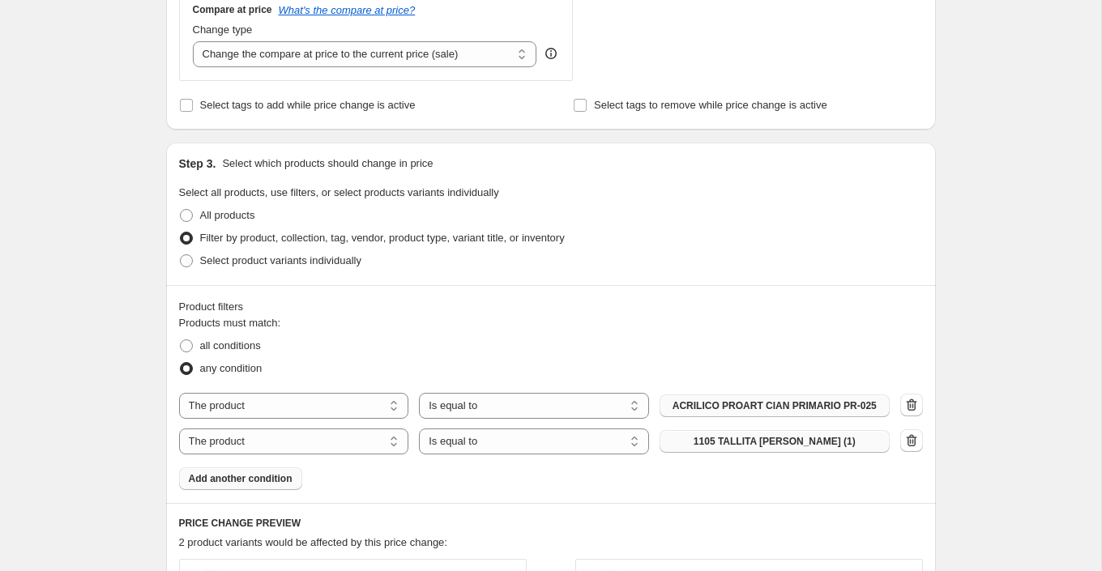
click at [729, 438] on span "1105 TALLITA [PERSON_NAME] (1)" at bounding box center [775, 441] width 162 height 13
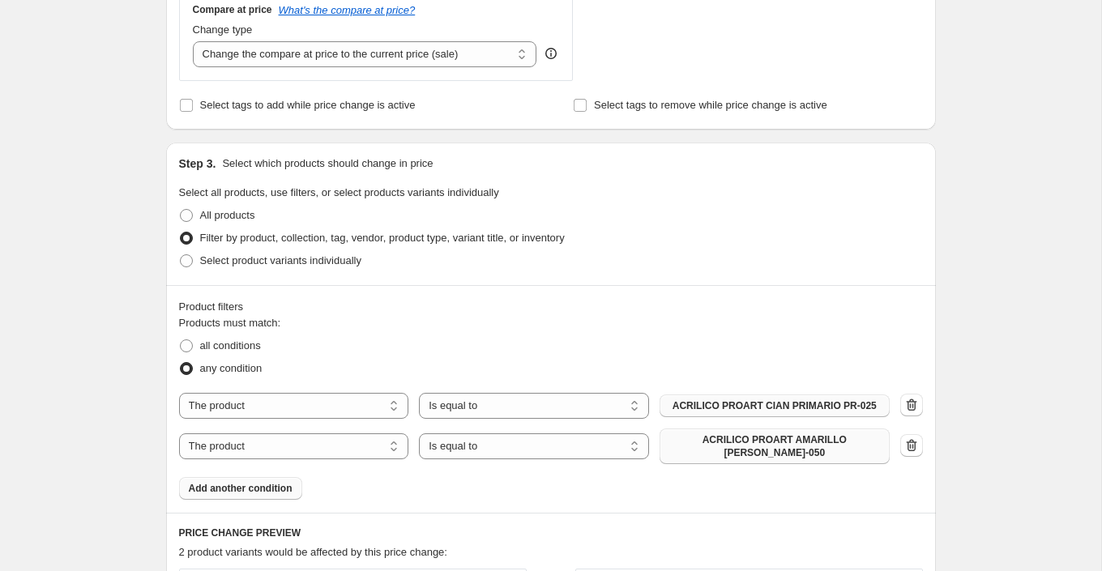
scroll to position [1048, 0]
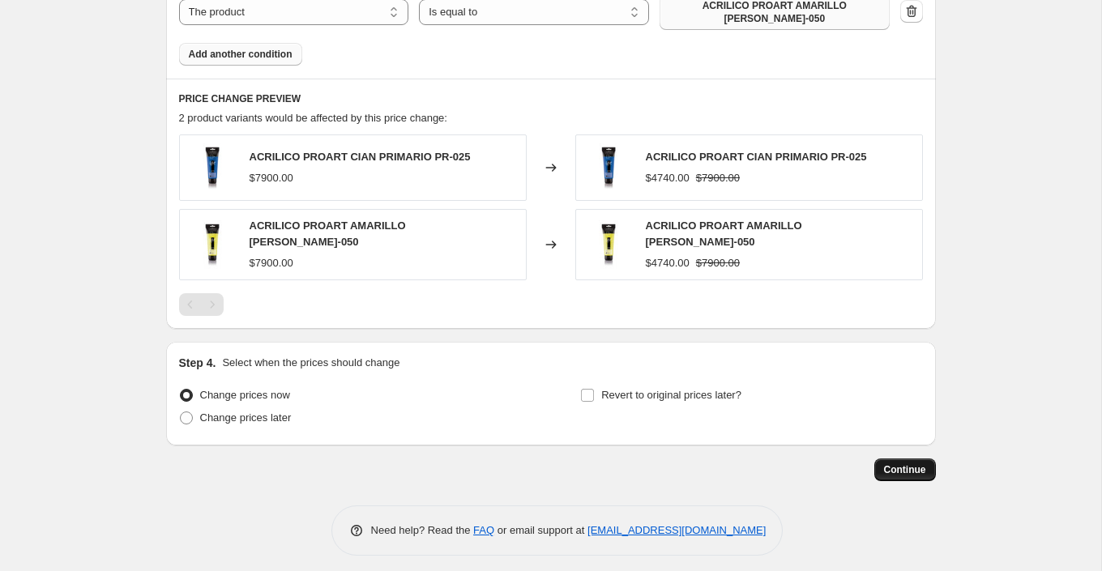
click at [904, 463] on span "Continue" at bounding box center [905, 469] width 42 height 13
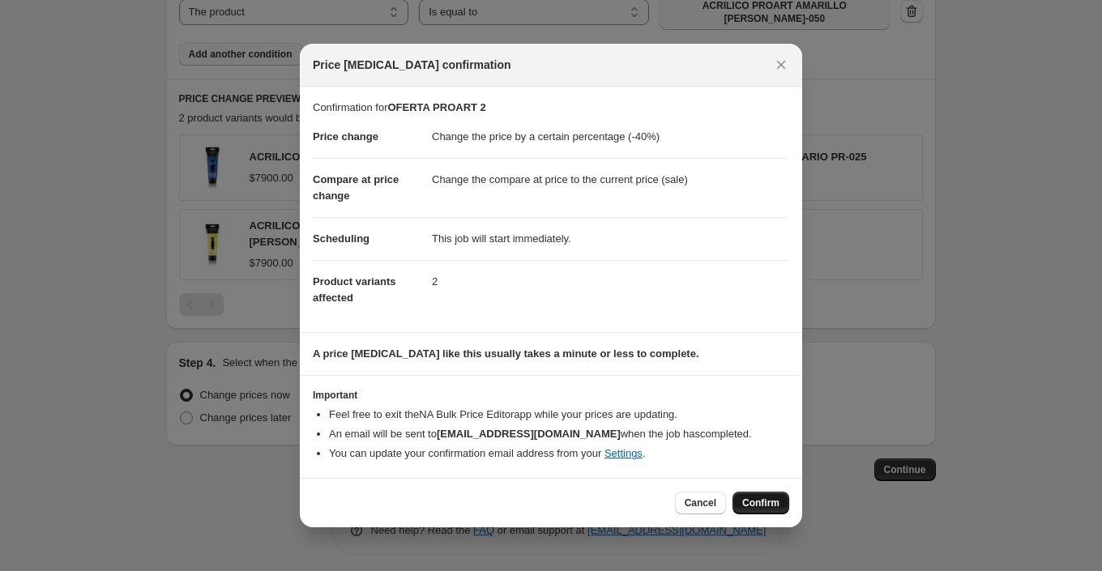
click at [786, 497] on button "Confirm" at bounding box center [760, 503] width 57 height 23
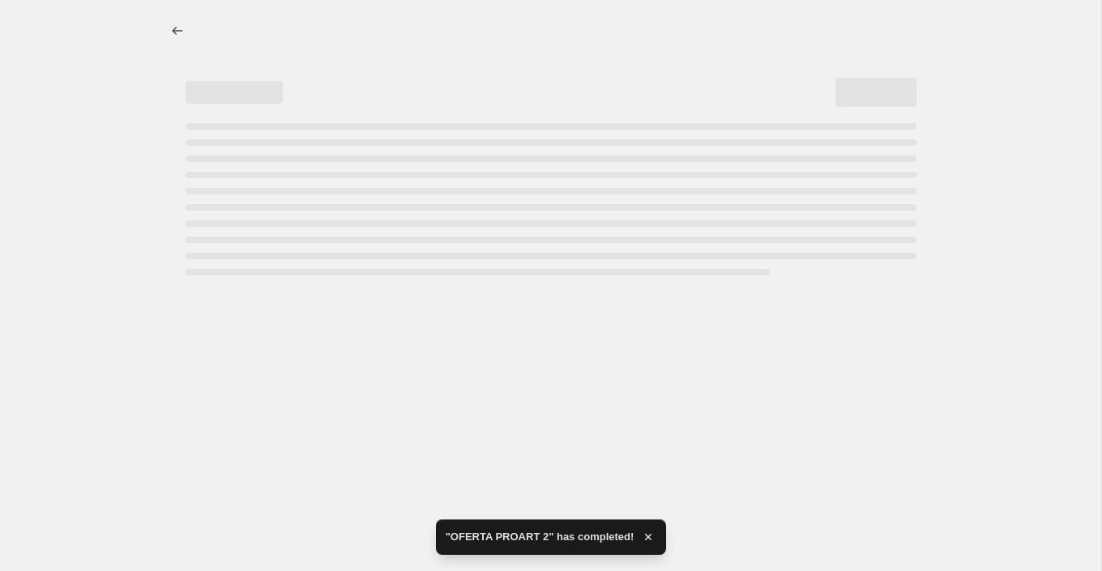
select select "percentage"
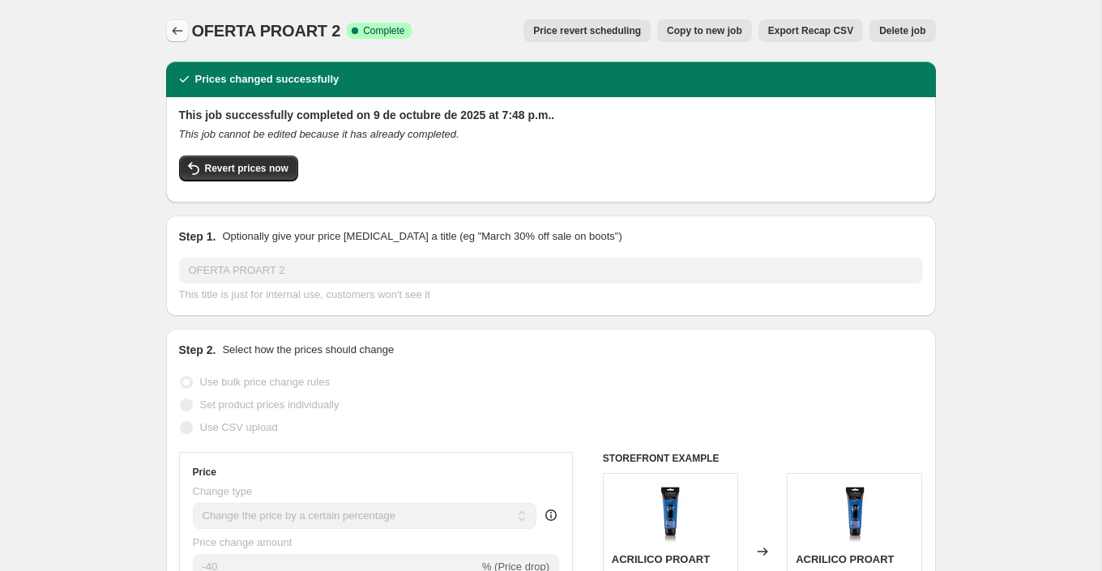
click at [169, 21] on button "Price change jobs" at bounding box center [177, 30] width 23 height 23
